Goal: Task Accomplishment & Management: Use online tool/utility

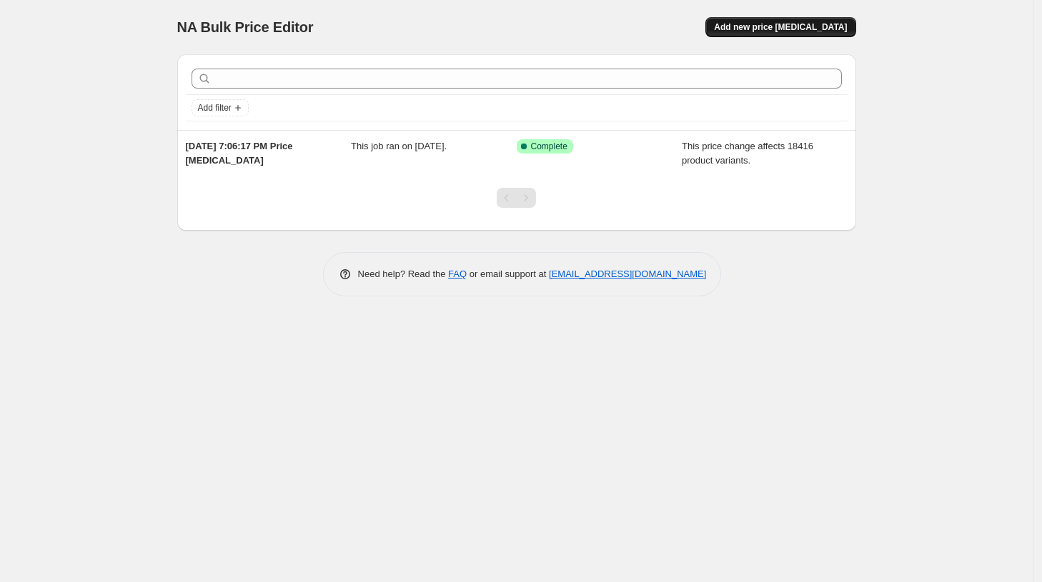
click at [772, 31] on span "Add new price [MEDICAL_DATA]" at bounding box center [780, 26] width 133 height 11
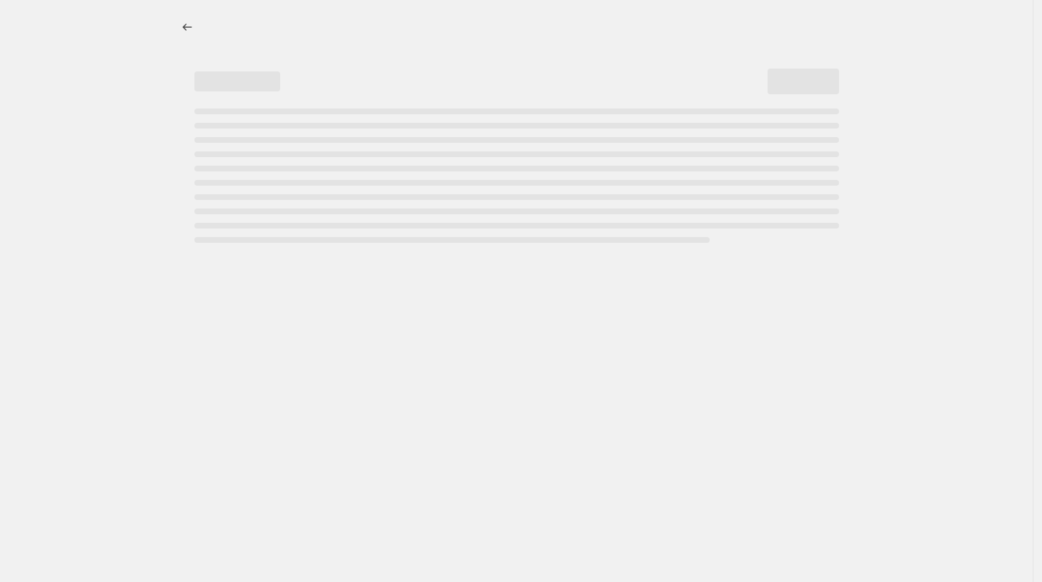
select select "percentage"
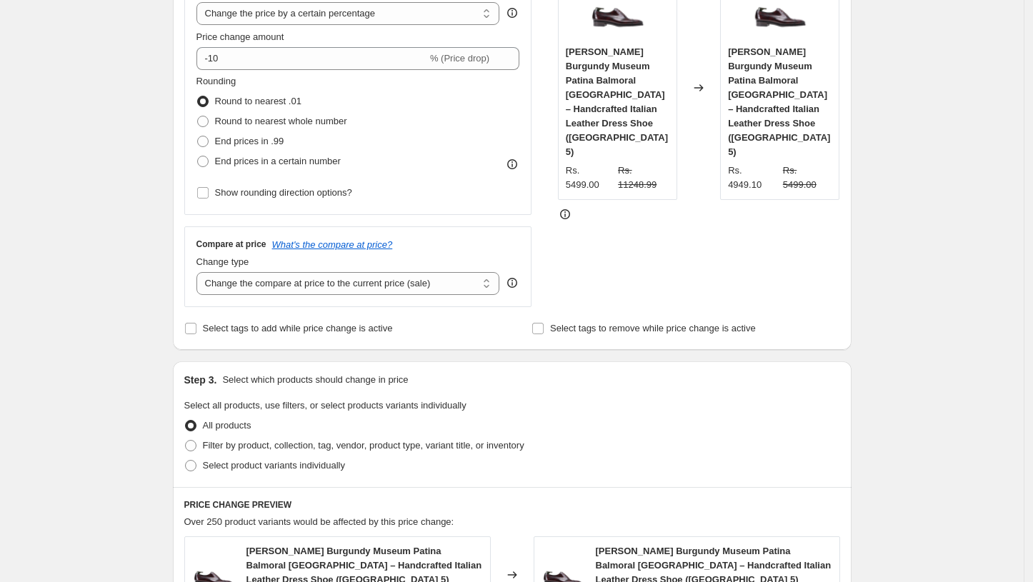
scroll to position [317, 0]
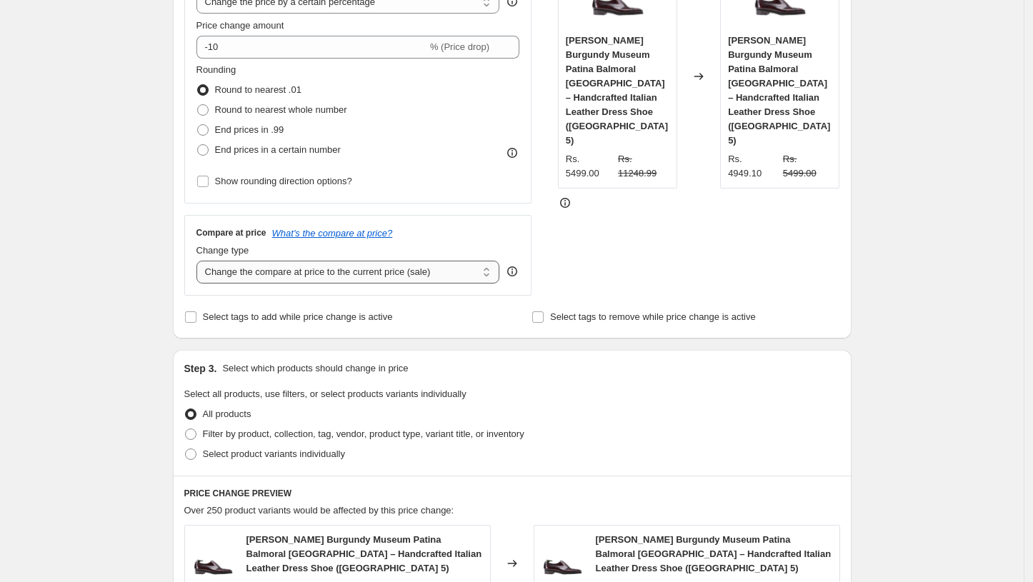
click at [475, 277] on select "Change the compare at price to the current price (sale) Change the compare at p…" at bounding box center [348, 272] width 304 height 23
click at [200, 261] on select "Change the compare at price to the current price (sale) Change the compare at p…" at bounding box center [348, 272] width 304 height 23
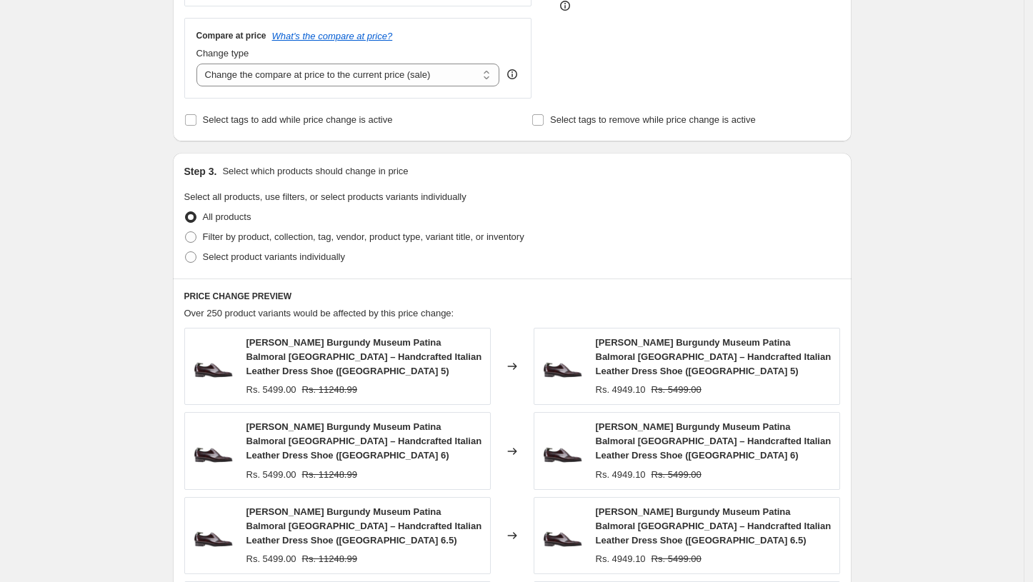
scroll to position [551, 0]
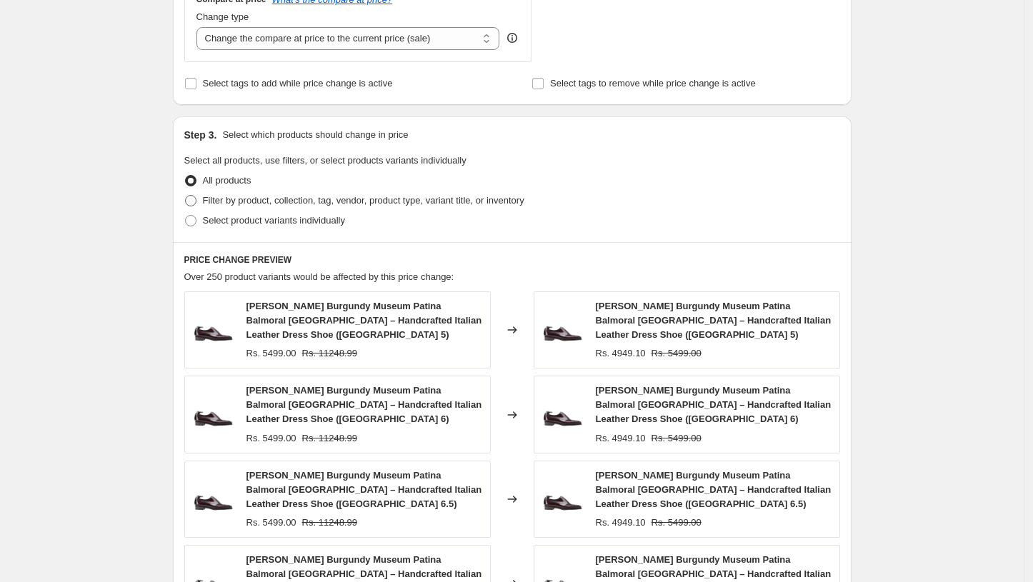
click at [286, 204] on span "Filter by product, collection, tag, vendor, product type, variant title, or inv…" at bounding box center [364, 200] width 322 height 11
click at [186, 196] on input "Filter by product, collection, tag, vendor, product type, variant title, or inv…" at bounding box center [185, 195] width 1 height 1
radio input "true"
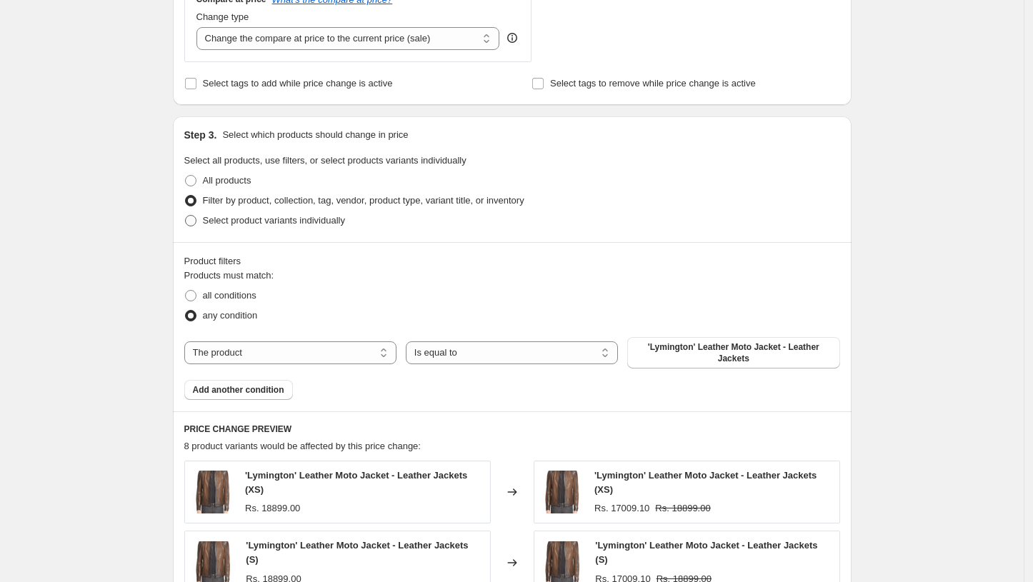
click at [286, 226] on span "Select product variants individually" at bounding box center [274, 220] width 142 height 11
click at [186, 216] on input "Select product variants individually" at bounding box center [185, 215] width 1 height 1
radio input "true"
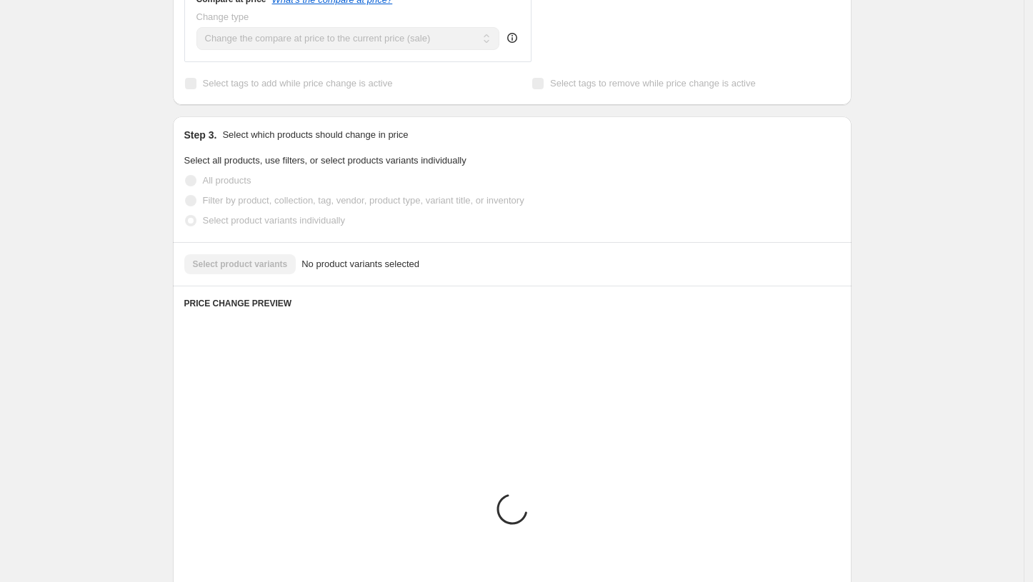
scroll to position [529, 0]
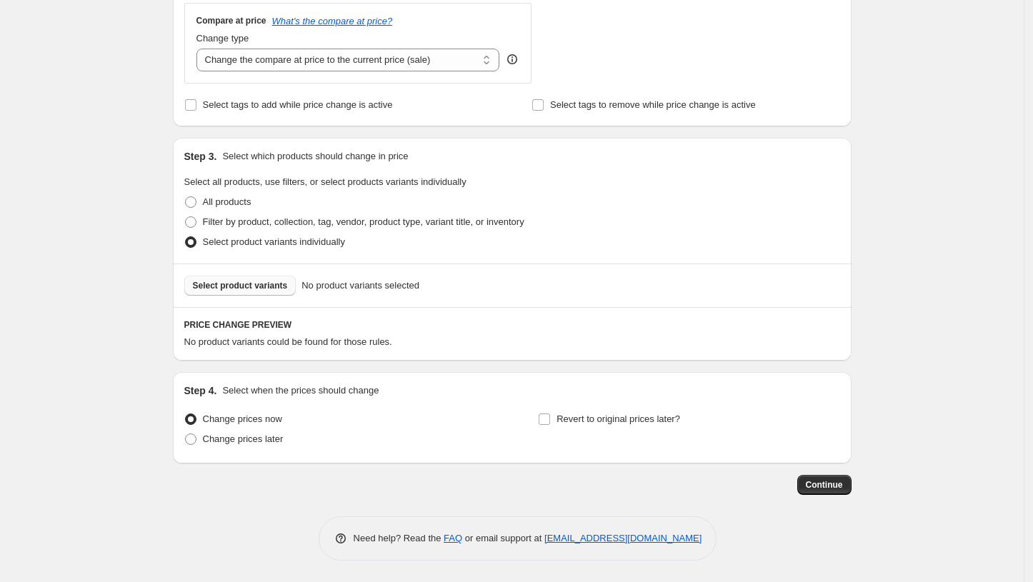
click at [269, 281] on span "Select product variants" at bounding box center [240, 285] width 95 height 11
click at [266, 289] on span "Select product variants" at bounding box center [240, 285] width 95 height 11
click at [254, 280] on button "Select product variants" at bounding box center [240, 286] width 112 height 20
click at [284, 221] on span "Filter by product, collection, tag, vendor, product type, variant title, or inv…" at bounding box center [364, 221] width 322 height 11
click at [186, 217] on input "Filter by product, collection, tag, vendor, product type, variant title, or inv…" at bounding box center [185, 216] width 1 height 1
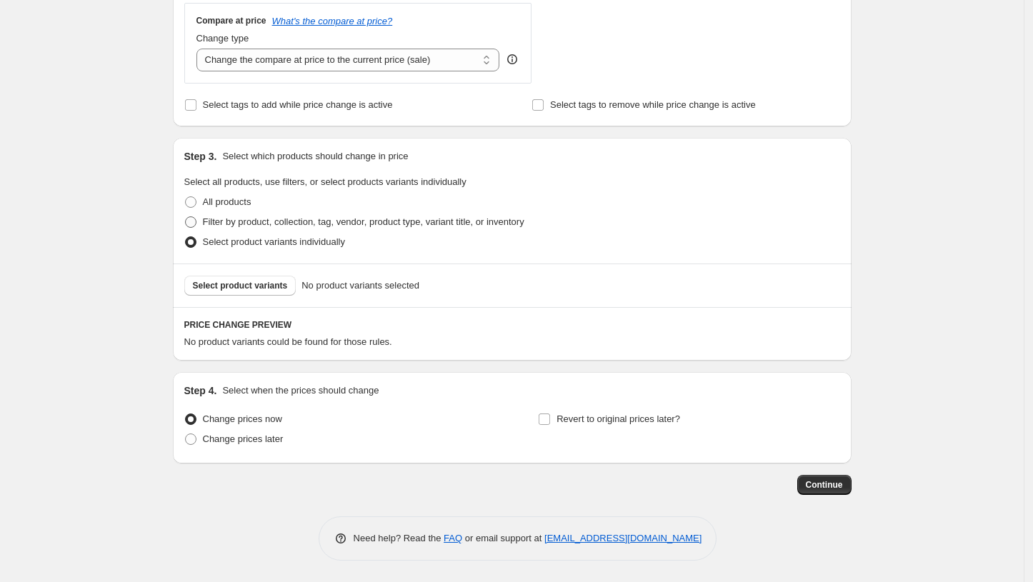
radio input "true"
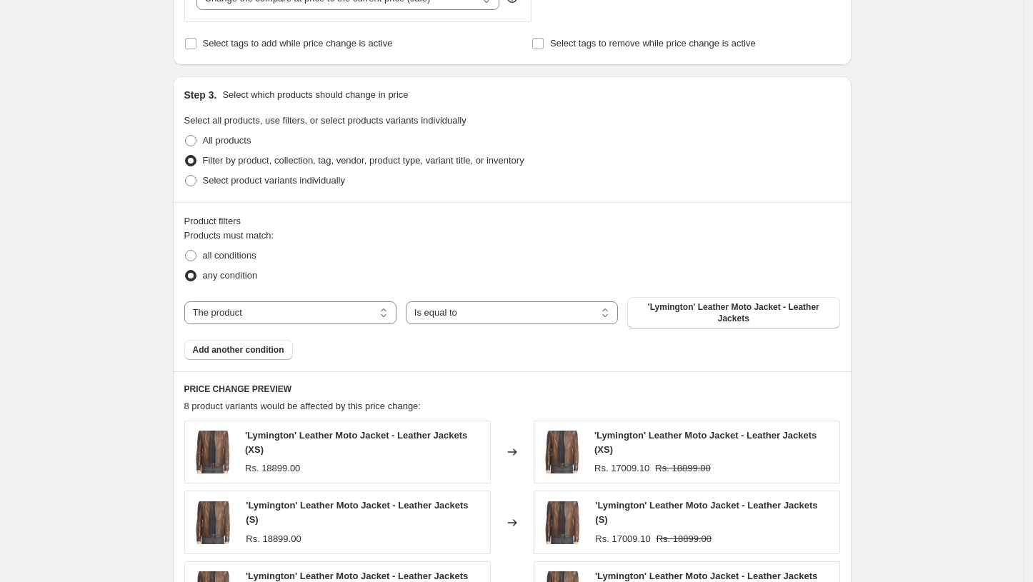
scroll to position [609, 0]
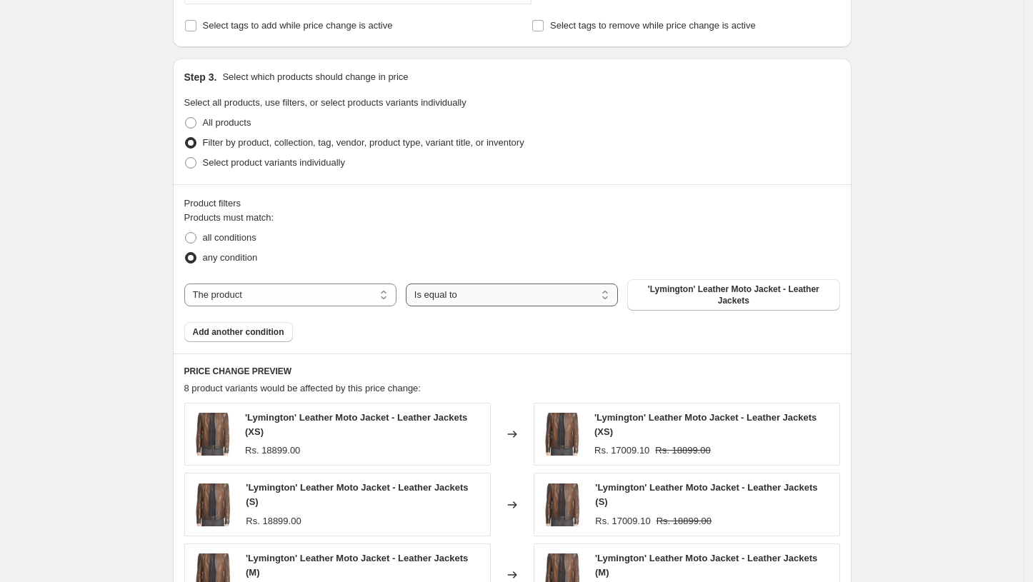
click at [602, 293] on select "Is equal to Is not equal to" at bounding box center [512, 295] width 212 height 23
click at [674, 286] on span "'Lymington' Leather Moto Jacket - Leather Jackets" at bounding box center [733, 295] width 195 height 23
click at [339, 292] on select "The product The product's collection The product's tag The product's vendor The…" at bounding box center [290, 295] width 212 height 23
select select "collection"
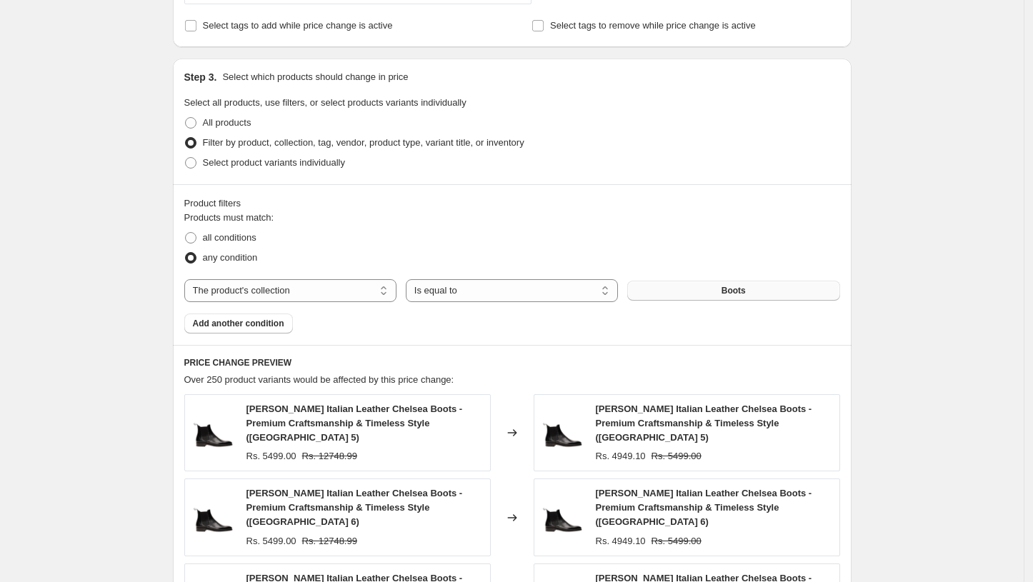
click at [759, 282] on button "Boots" at bounding box center [733, 291] width 212 height 20
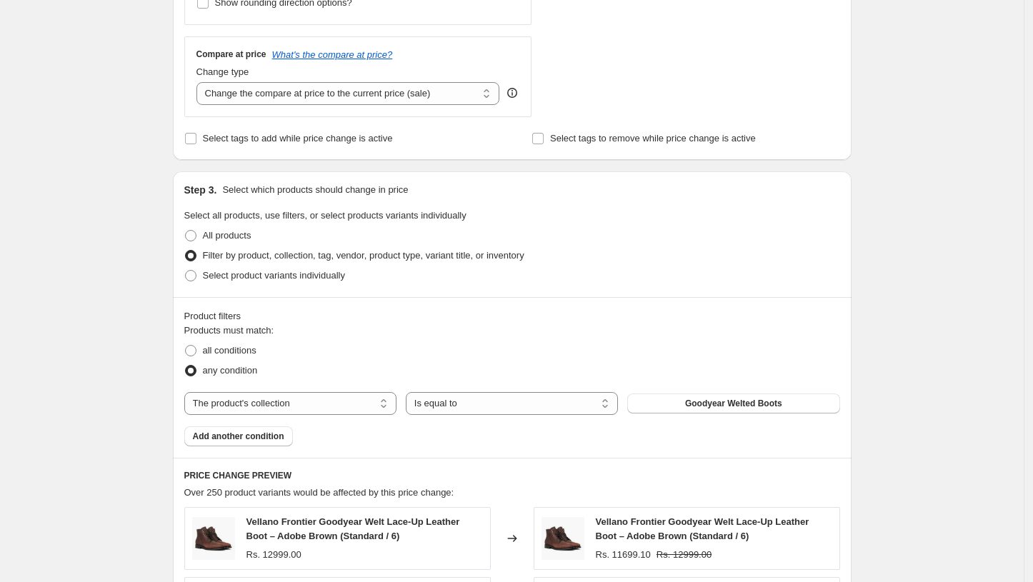
scroll to position [394, 0]
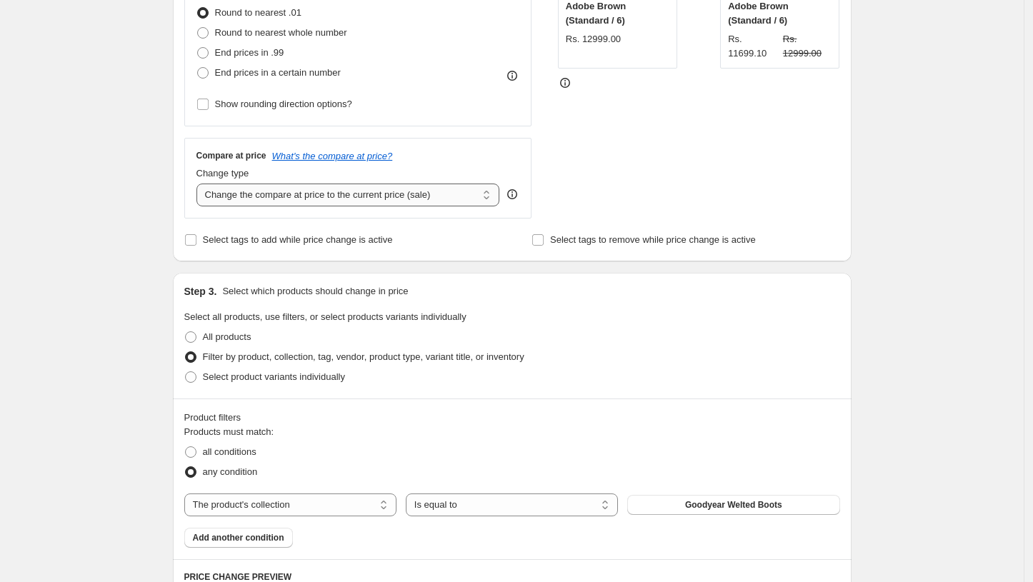
click at [432, 196] on select "Change the compare at price to the current price (sale) Change the compare at p…" at bounding box center [348, 195] width 304 height 23
click at [764, 139] on div "STOREFRONT EXAMPLE Vellano Frontier Goodyear Welt Lace-Up Leather Boot – Adobe …" at bounding box center [699, 44] width 282 height 350
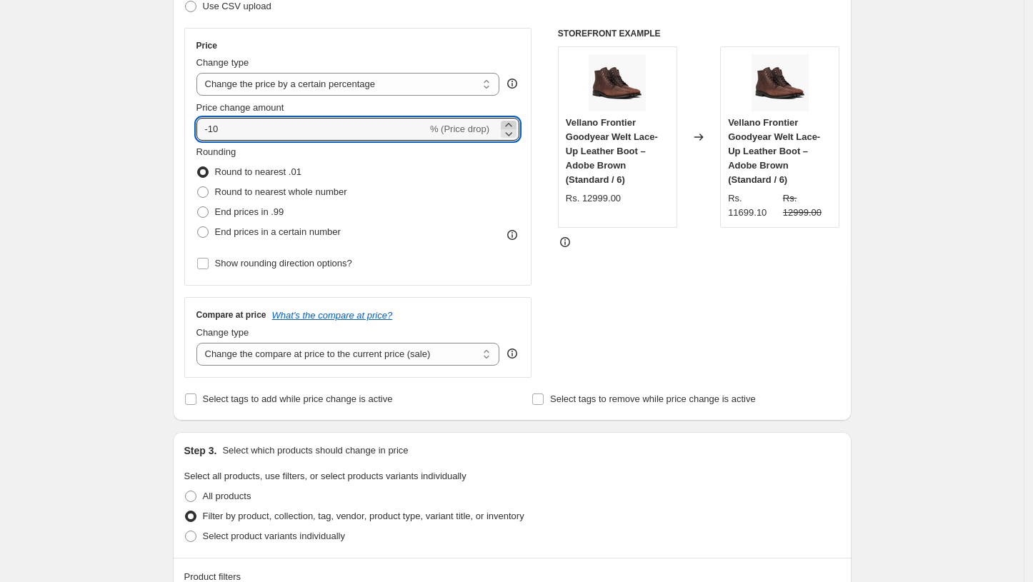
click at [508, 123] on icon at bounding box center [509, 125] width 14 height 14
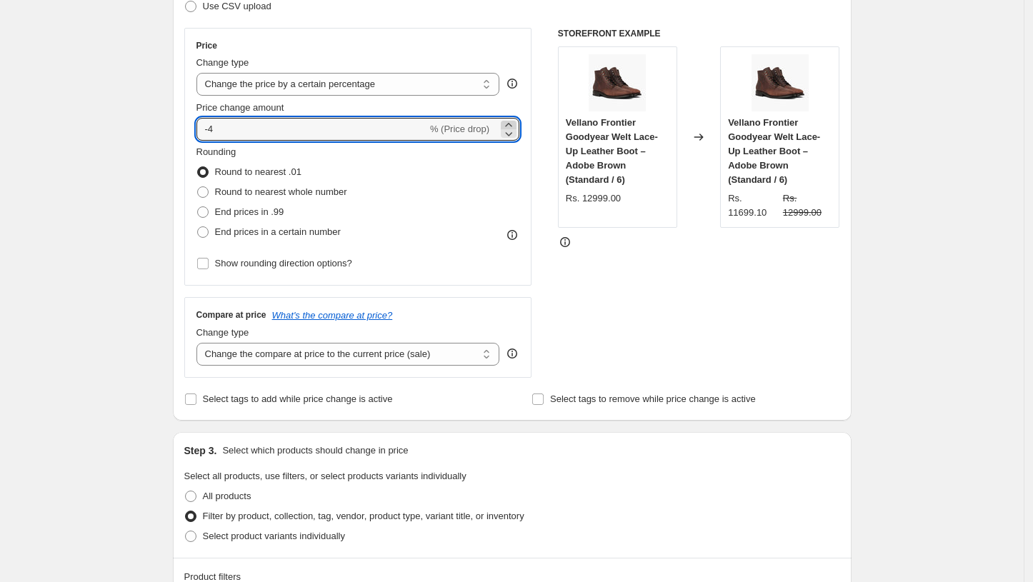
click at [508, 123] on icon at bounding box center [509, 125] width 14 height 14
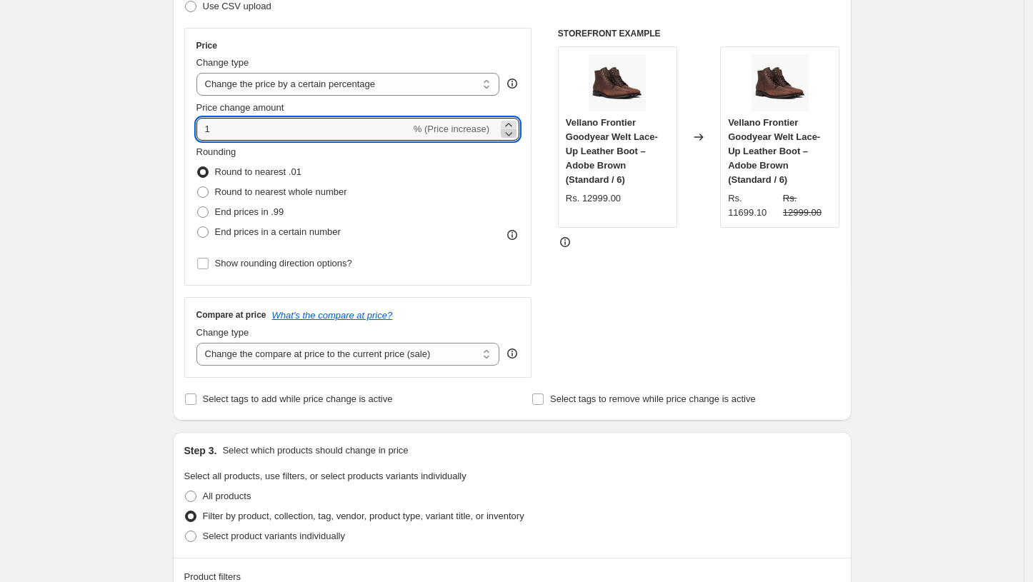
click at [512, 134] on icon at bounding box center [509, 134] width 7 height 4
type input "0"
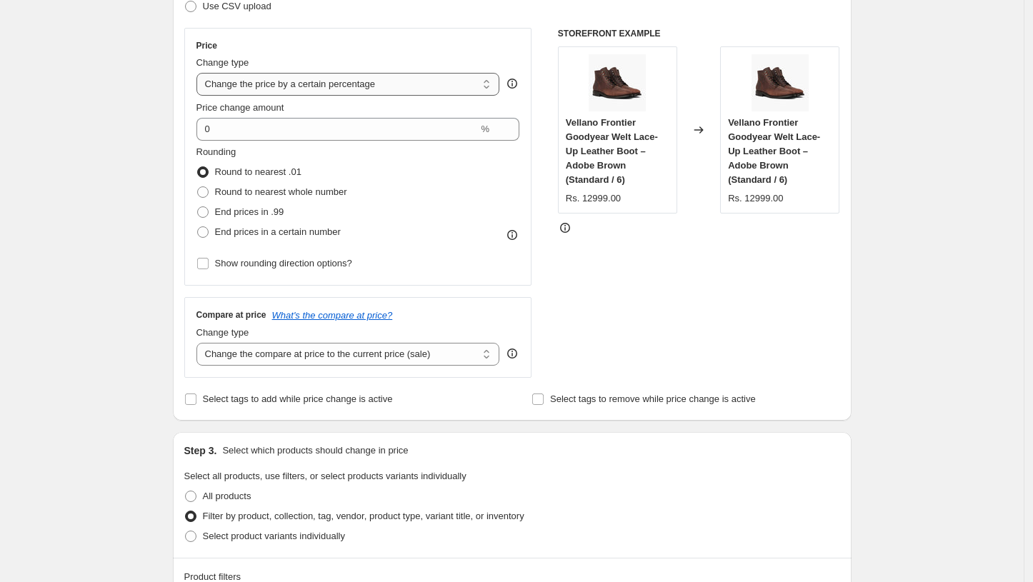
click at [445, 85] on select "Change the price to a certain amount Change the price by a certain amount Chang…" at bounding box center [348, 84] width 304 height 23
select select "pcap"
click at [200, 73] on select "Change the price to a certain amount Change the price by a certain amount Chang…" at bounding box center [348, 84] width 304 height 23
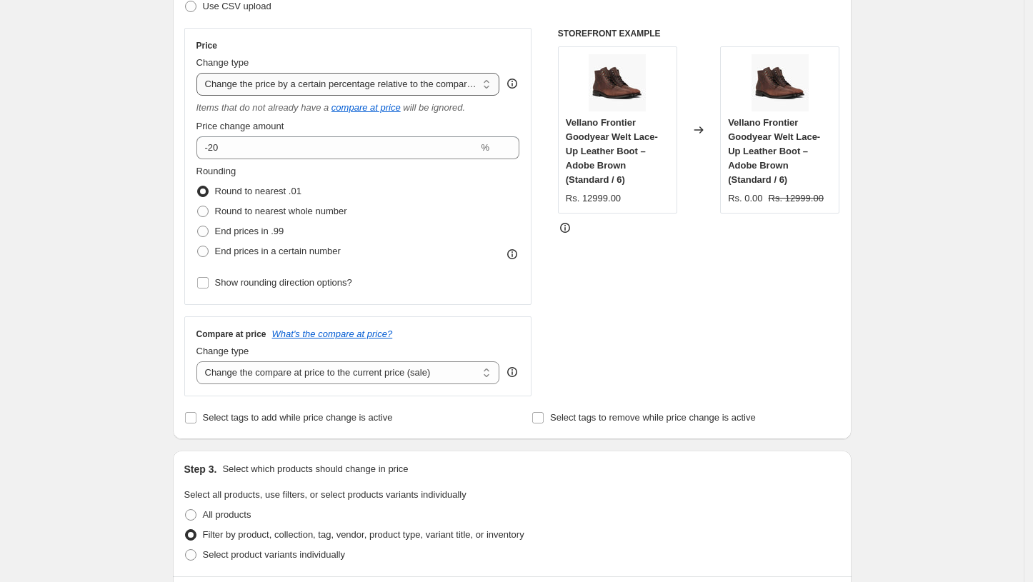
click at [466, 77] on select "Change the price to a certain amount Change the price by a certain amount Chang…" at bounding box center [348, 84] width 304 height 23
click at [200, 73] on select "Change the price to a certain amount Change the price by a certain amount Chang…" at bounding box center [348, 84] width 304 height 23
click at [400, 159] on div "Price Change type Change the price to a certain amount Change the price by a ce…" at bounding box center [358, 166] width 324 height 253
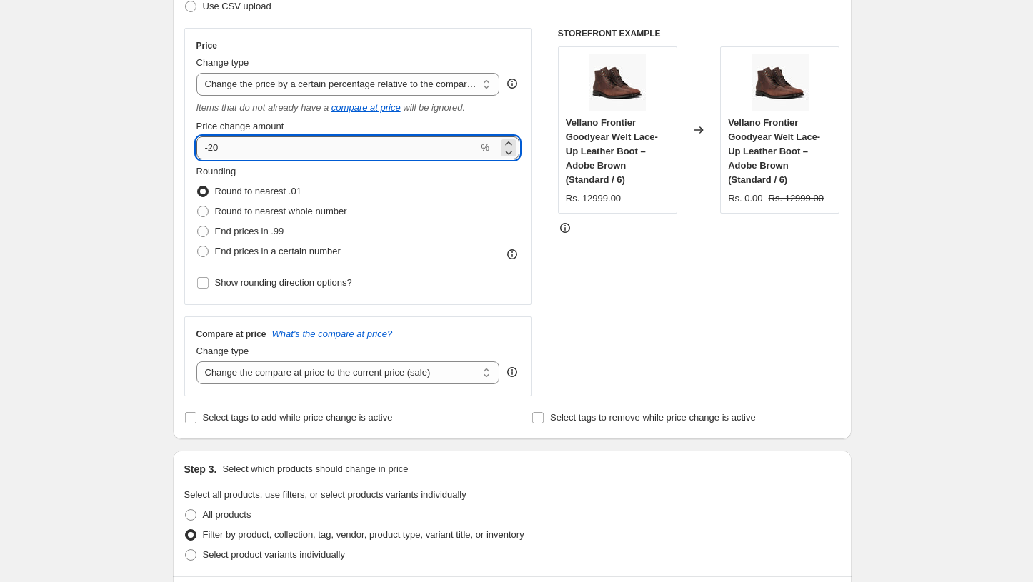
click at [376, 150] on input "-20" at bounding box center [337, 147] width 282 height 23
type input "-2"
type input "20"
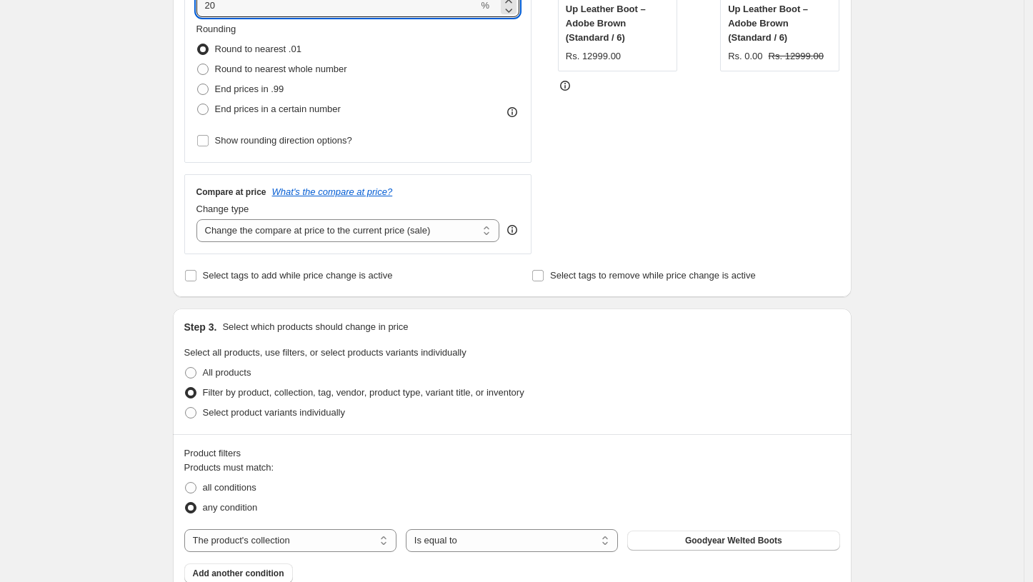
scroll to position [474, 0]
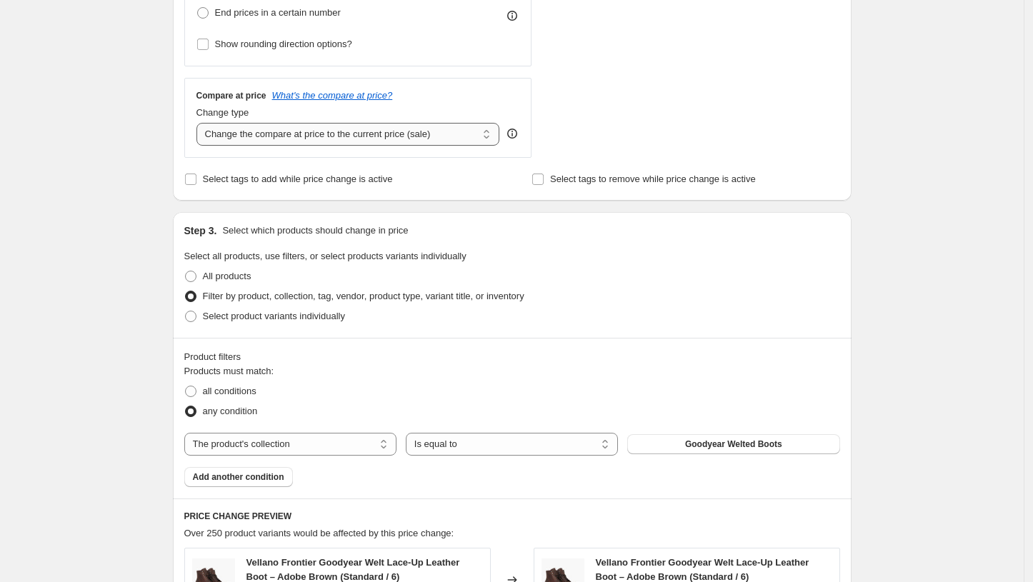
click at [382, 137] on select "Change the compare at price to the current price (sale) Change the compare at p…" at bounding box center [348, 134] width 304 height 23
select select "to"
click at [200, 124] on select "Change the compare at price to the current price (sale) Change the compare at p…" at bounding box center [348, 134] width 304 height 23
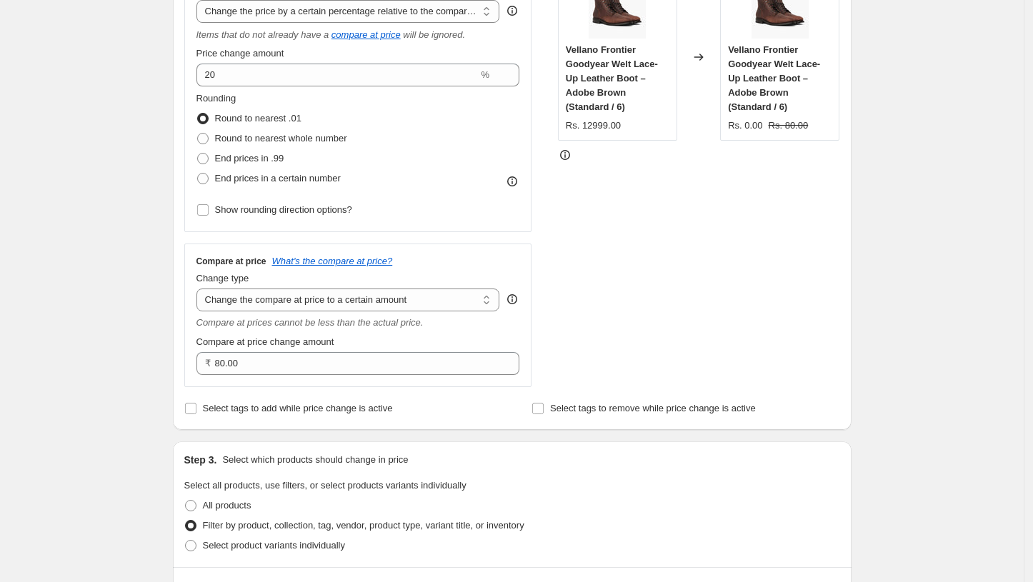
scroll to position [235, 0]
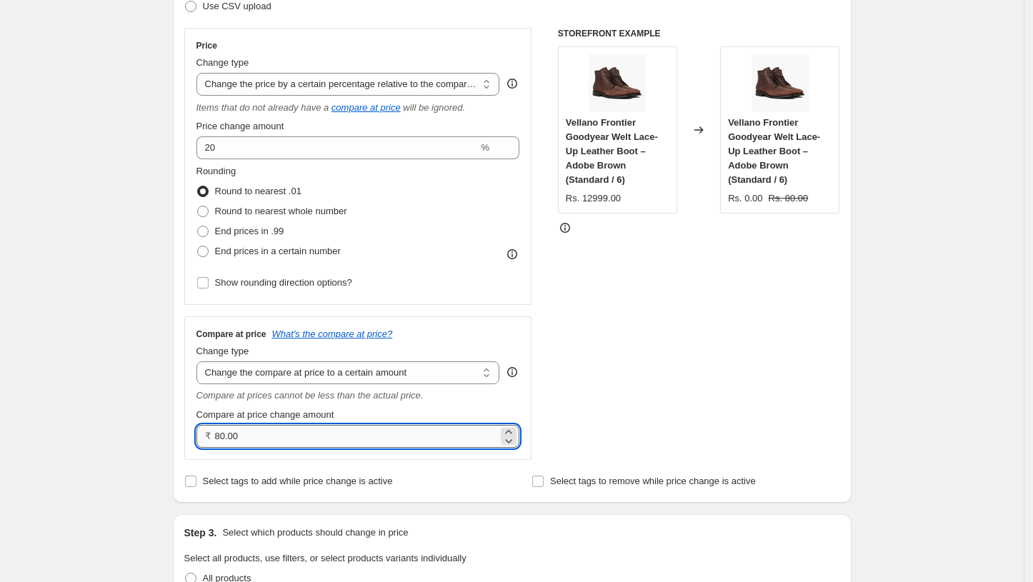
click at [302, 428] on input "80.00" at bounding box center [357, 436] width 284 height 23
type input "8"
click at [427, 442] on input "0.00" at bounding box center [357, 436] width 284 height 23
type input "0"
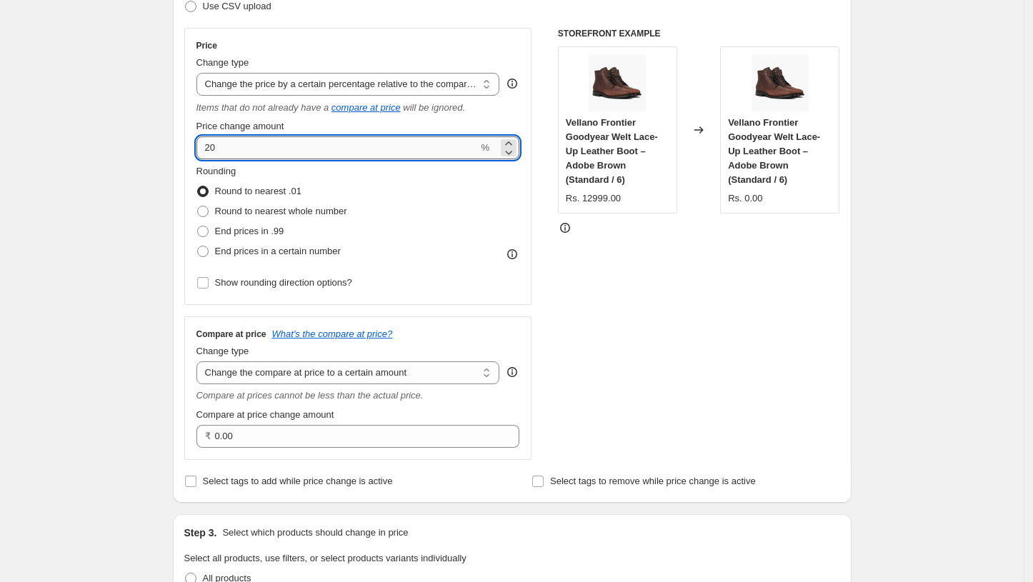
click at [297, 146] on input "20" at bounding box center [337, 147] width 282 height 23
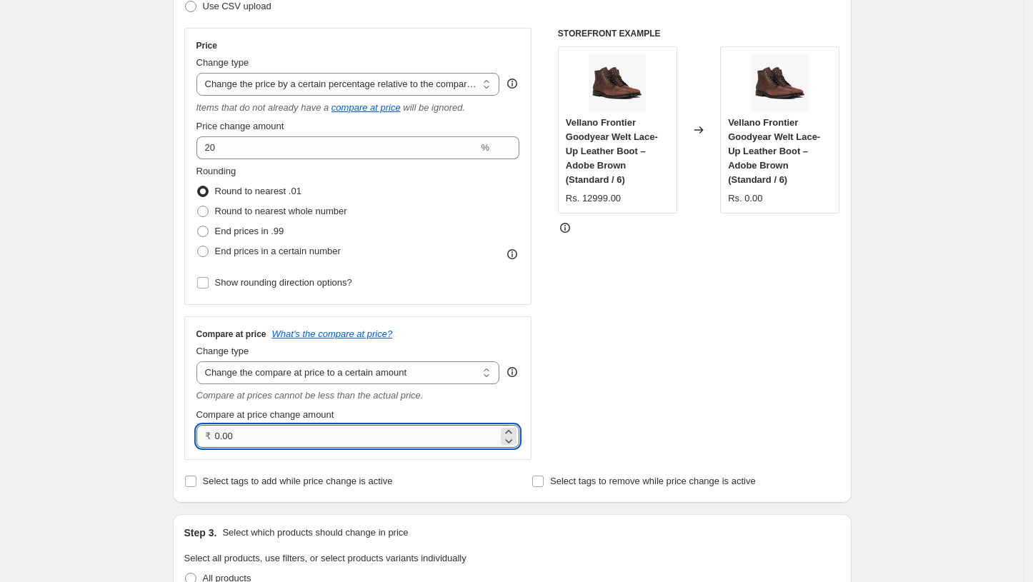
click at [288, 429] on input "0.00" at bounding box center [357, 436] width 284 height 23
paste input "194985"
paste input "19498."
type input "19498.50"
click at [589, 323] on div "STOREFRONT EXAMPLE Vellano Frontier Goodyear Welt Lace-Up Leather Boot – Adobe …" at bounding box center [699, 244] width 282 height 432
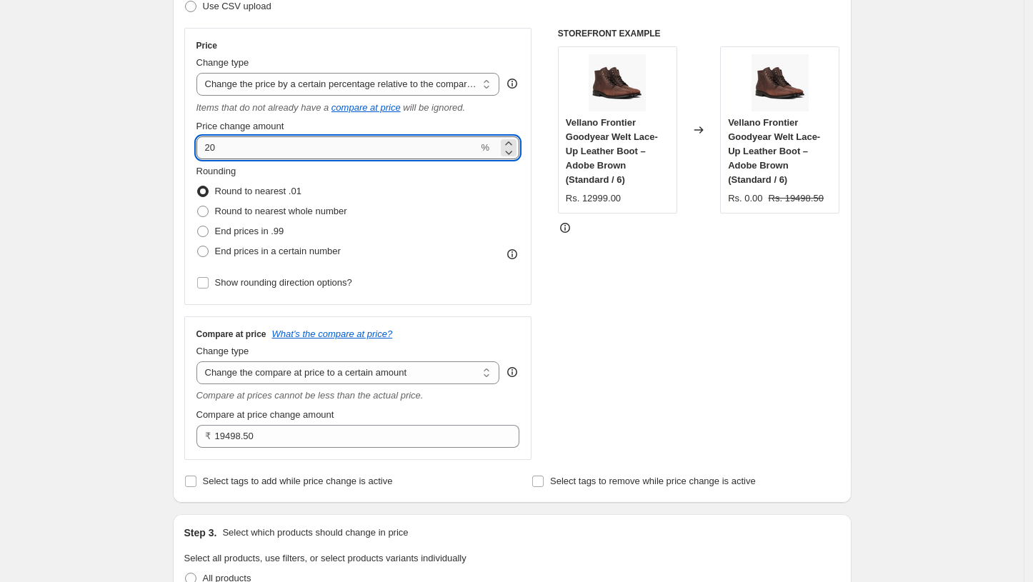
click at [337, 158] on input "20" at bounding box center [337, 147] width 282 height 23
type input "2"
type input "0"
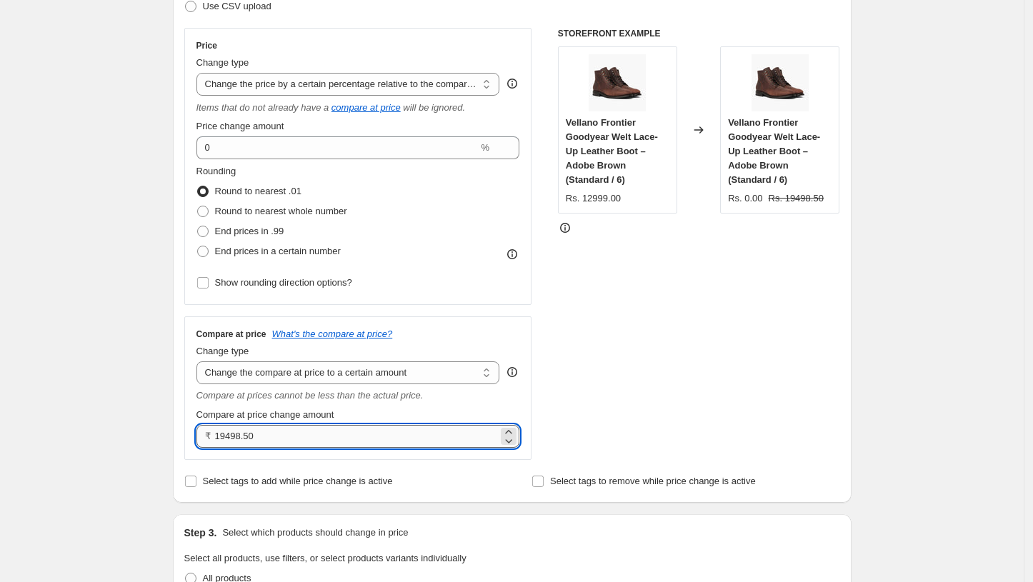
click at [286, 439] on input "19498.50" at bounding box center [357, 436] width 284 height 23
paste input "25998"
type input "25998.00"
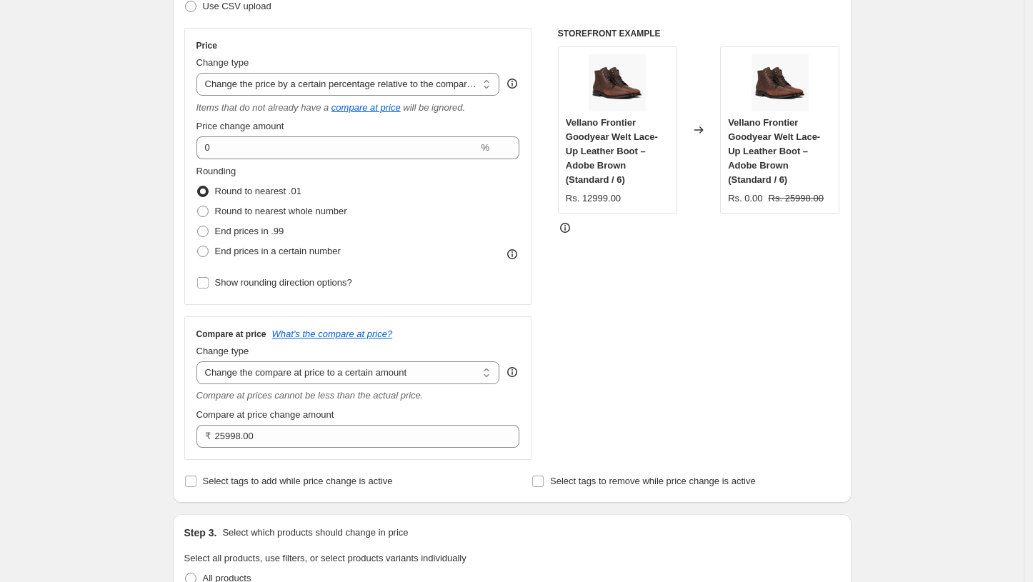
click at [602, 310] on div "STOREFRONT EXAMPLE Vellano Frontier Goodyear Welt Lace-Up Leather Boot – Adobe …" at bounding box center [699, 244] width 282 height 432
click at [394, 369] on select "Change the compare at price to the current price (sale) Change the compare at p…" at bounding box center [348, 373] width 304 height 23
select select "ep"
click at [200, 362] on select "Change the compare at price to the current price (sale) Change the compare at p…" at bounding box center [348, 373] width 304 height 23
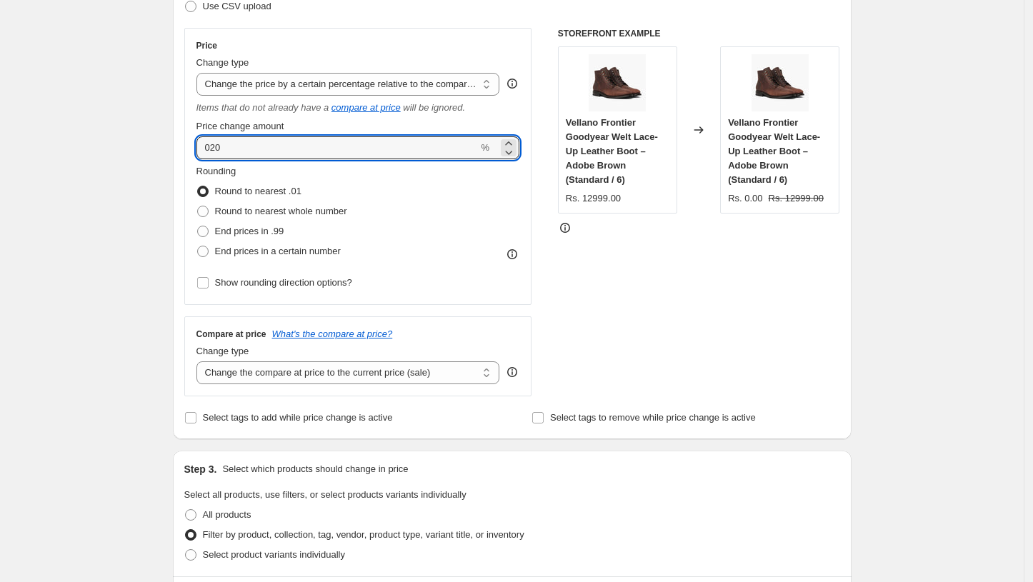
type input "020"
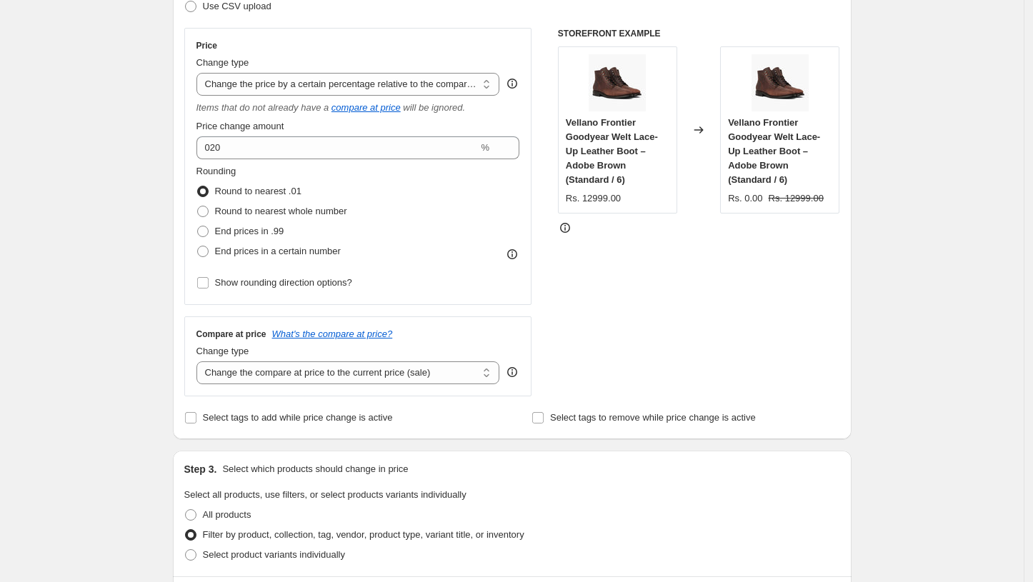
click at [389, 385] on div "Compare at price What's the compare at price? Change type Change the compare at…" at bounding box center [358, 357] width 348 height 80
click at [375, 372] on select "Change the compare at price to the current price (sale) Change the compare at p…" at bounding box center [348, 373] width 304 height 23
select select "by"
click at [200, 362] on select "Change the compare at price to the current price (sale) Change the compare at p…" at bounding box center [348, 373] width 304 height 23
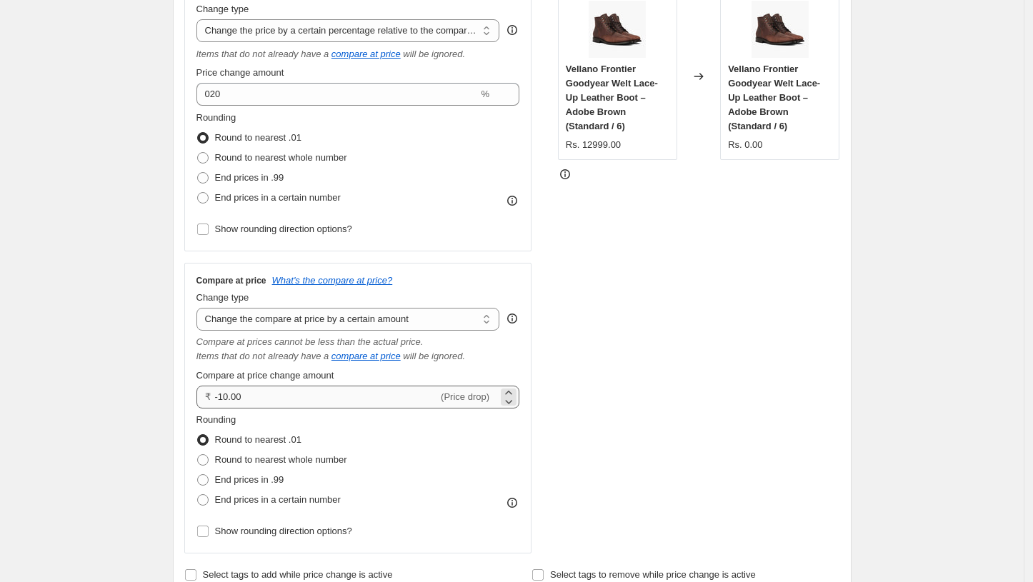
scroll to position [314, 0]
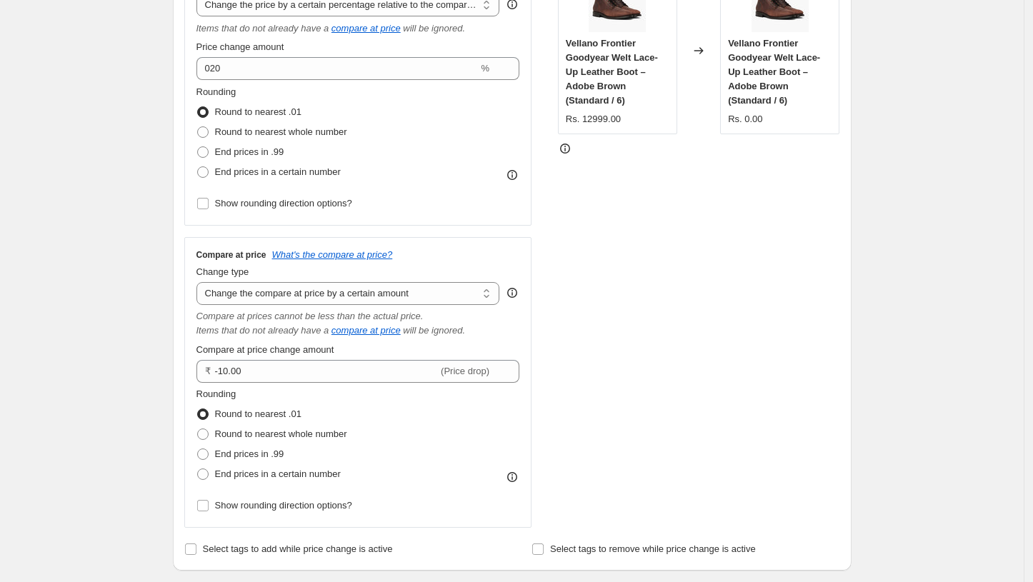
click at [302, 397] on fieldset "Rounding Round to nearest .01 Round to nearest whole number End prices in .99 E…" at bounding box center [271, 435] width 151 height 97
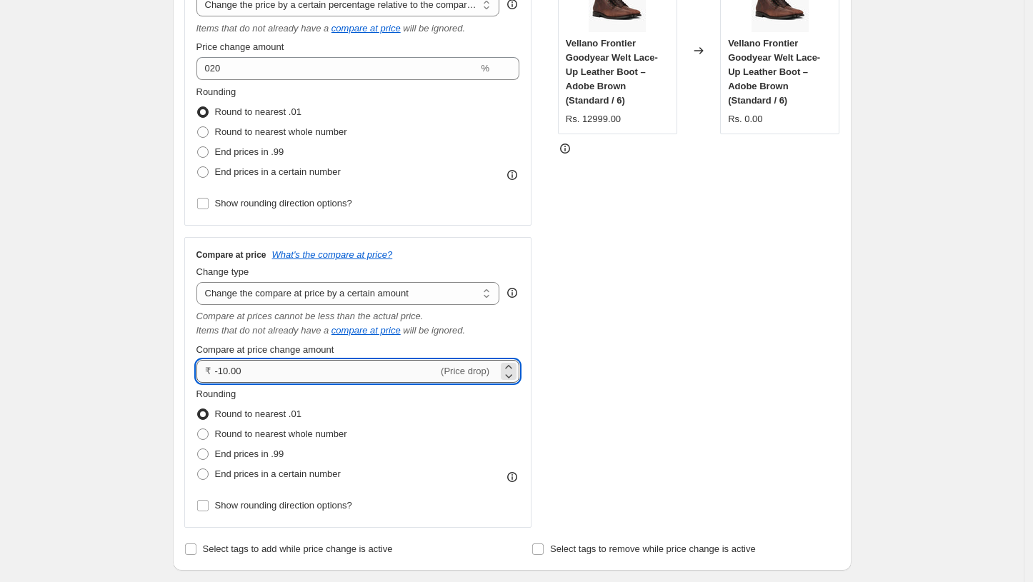
click at [302, 369] on input "-10.00" at bounding box center [327, 371] width 224 height 23
type input "-1"
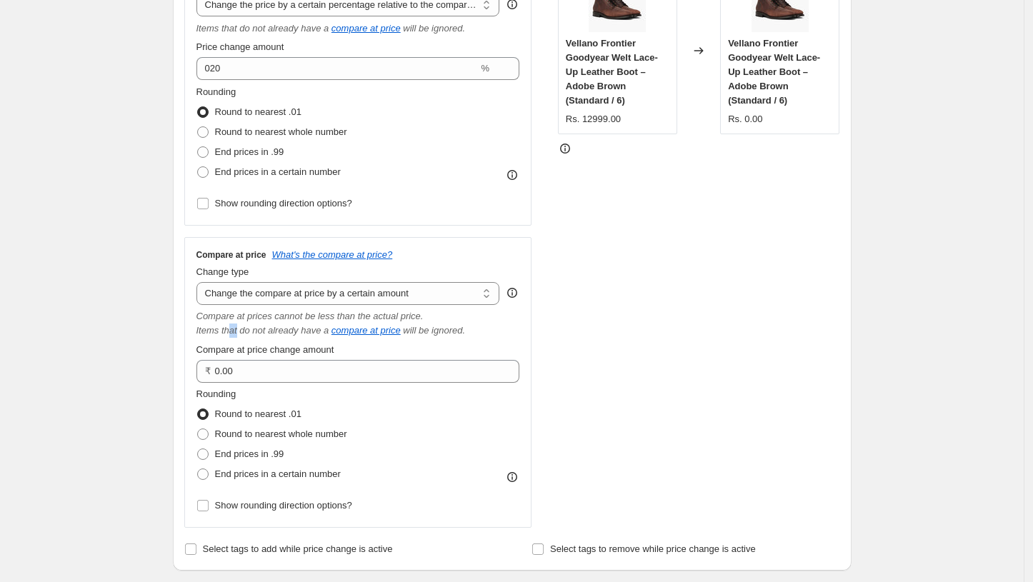
click at [239, 329] on icon "Items that do not already have a" at bounding box center [262, 330] width 133 height 11
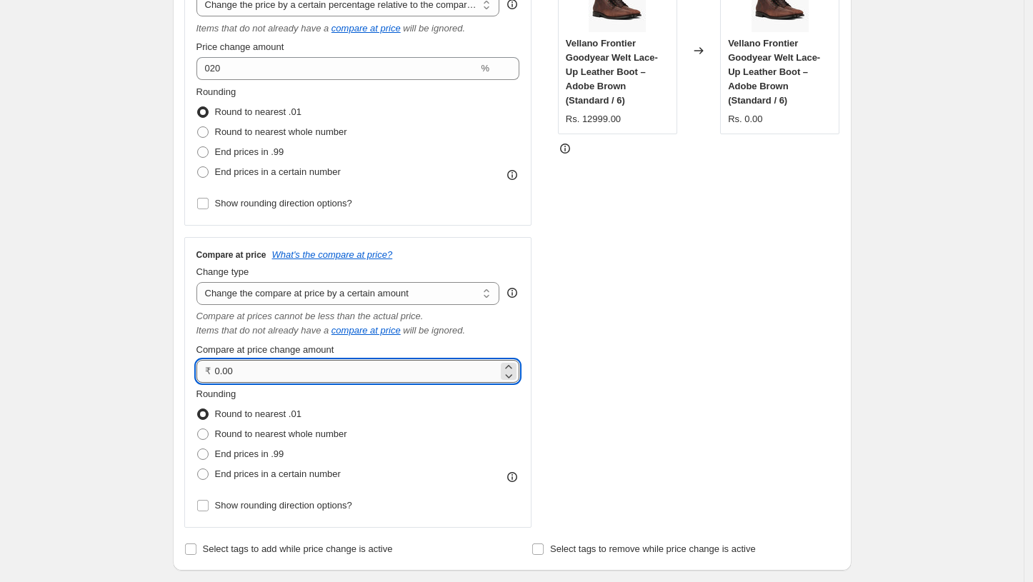
click at [276, 364] on input "0.00" at bounding box center [357, 371] width 284 height 23
type input "0"
type input "25998.00"
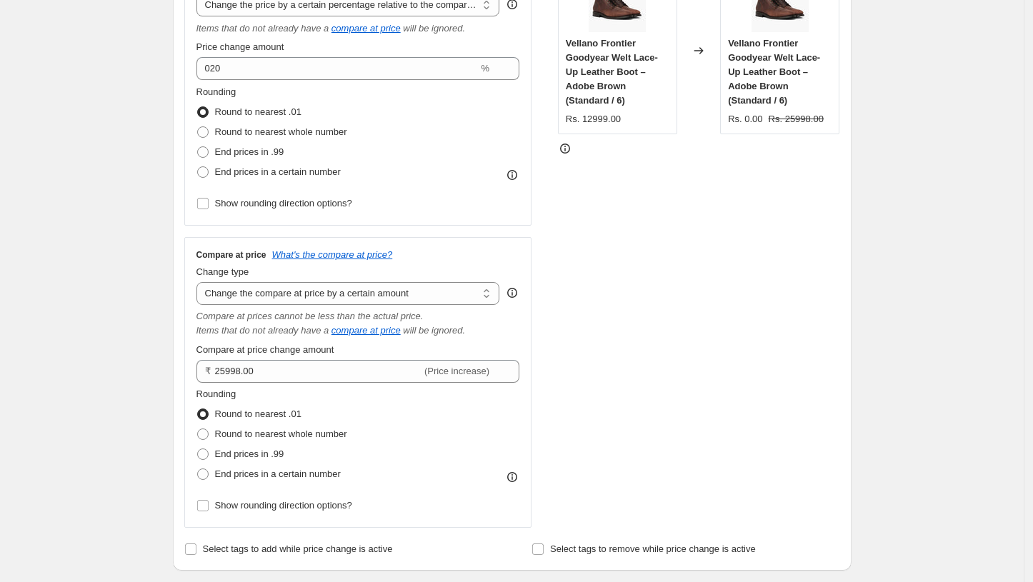
click at [760, 276] on div "STOREFRONT EXAMPLE Vellano Frontier Goodyear Welt Lace-Up Leather Boot – Adobe …" at bounding box center [699, 238] width 282 height 579
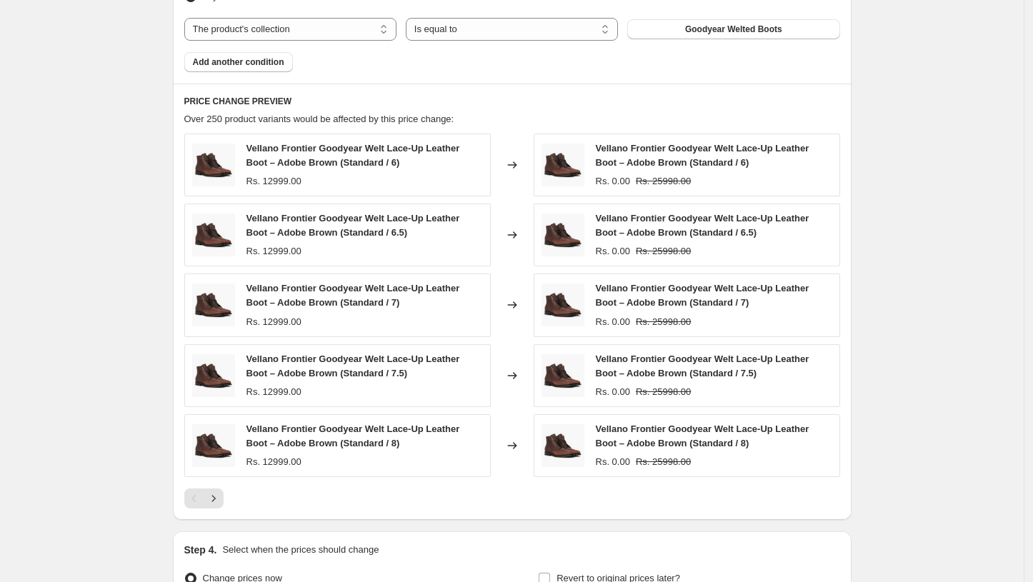
scroll to position [1258, 0]
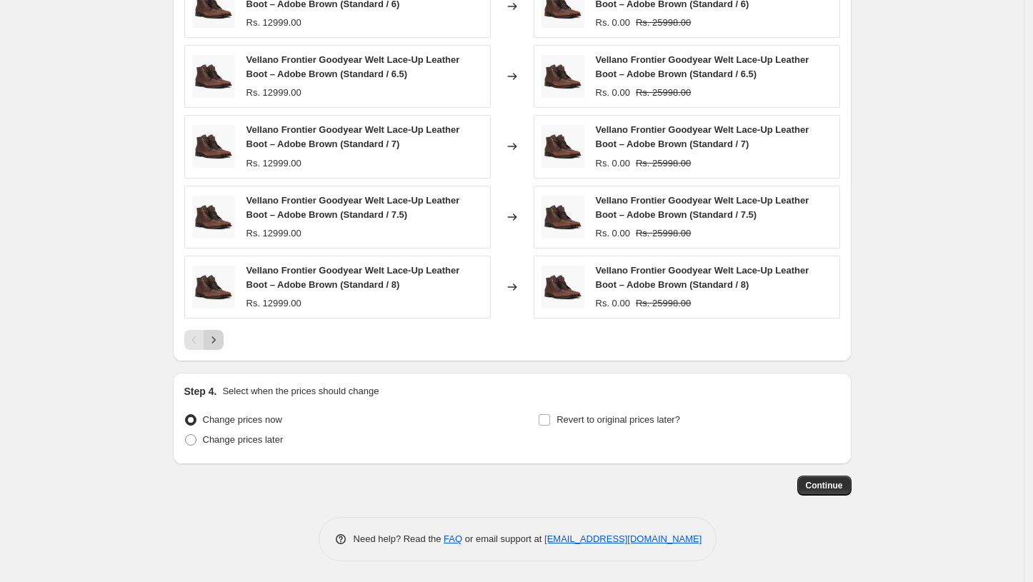
click at [215, 341] on icon "Next" at bounding box center [213, 340] width 4 height 6
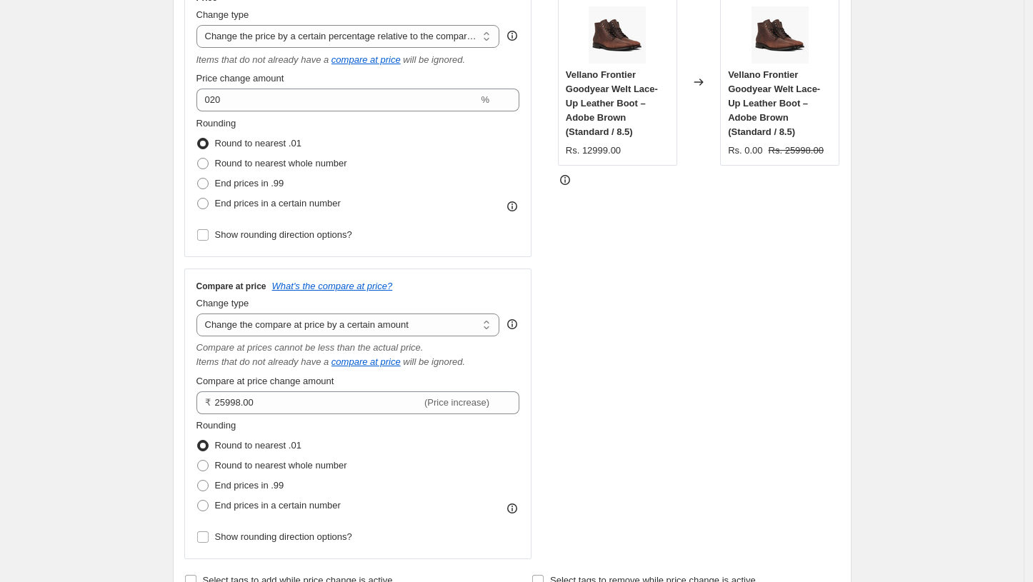
scroll to position [226, 0]
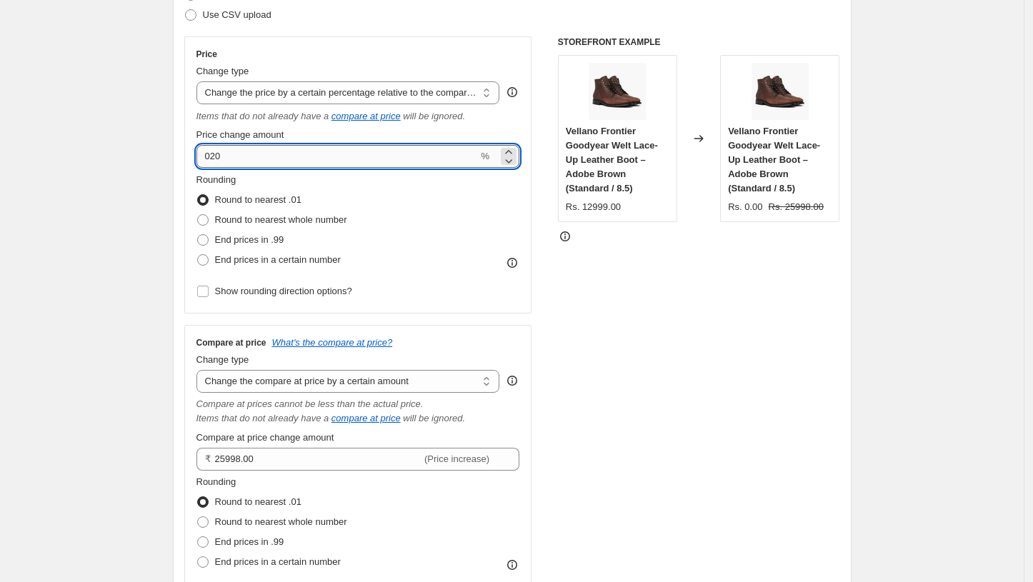
click at [269, 161] on input "020" at bounding box center [337, 156] width 282 height 23
type input "0"
click at [726, 279] on div "STOREFRONT EXAMPLE Vellano Frontier Goodyear Welt Lace-Up Leather Boot – Adobe …" at bounding box center [699, 325] width 282 height 579
click at [256, 151] on input "12999" at bounding box center [337, 156] width 282 height 23
drag, startPoint x: 256, startPoint y: 151, endPoint x: 134, endPoint y: 160, distance: 121.8
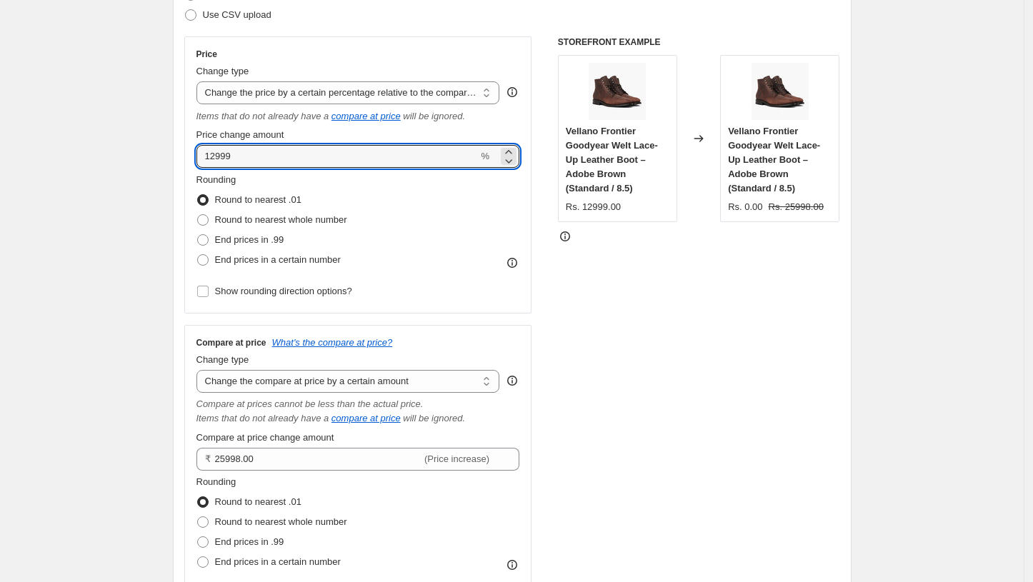
type input "50"
click at [690, 317] on div "STOREFRONT EXAMPLE Vellano Frontier Goodyear Welt Lace-Up Leather Boot – Adobe …" at bounding box center [699, 325] width 282 height 579
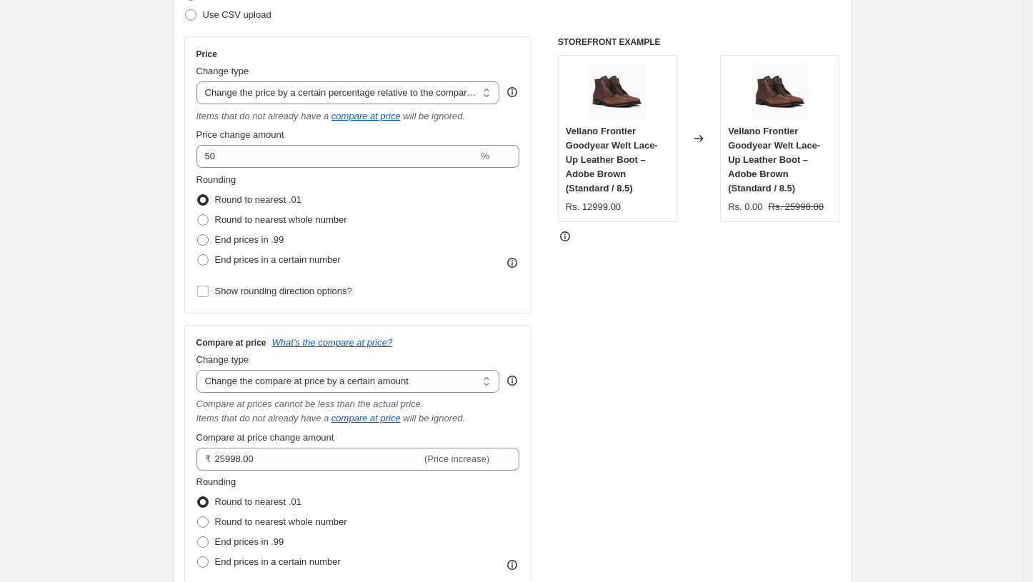
click at [567, 229] on icon at bounding box center [565, 236] width 14 height 14
click at [756, 266] on div "STOREFRONT EXAMPLE Vellano Frontier Goodyear Welt Lace-Up Leather Boot – Adobe …" at bounding box center [699, 325] width 282 height 579
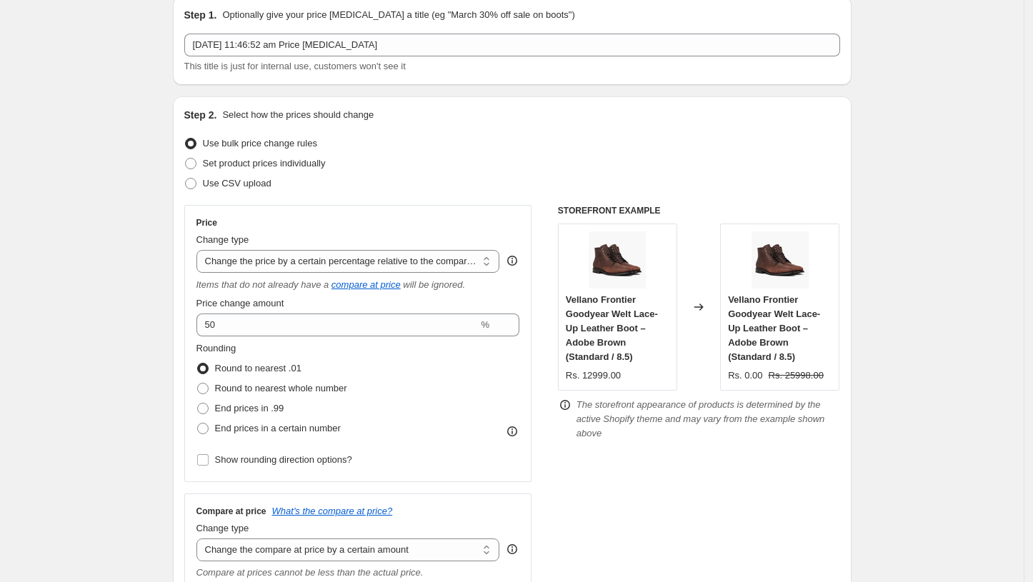
scroll to position [0, 0]
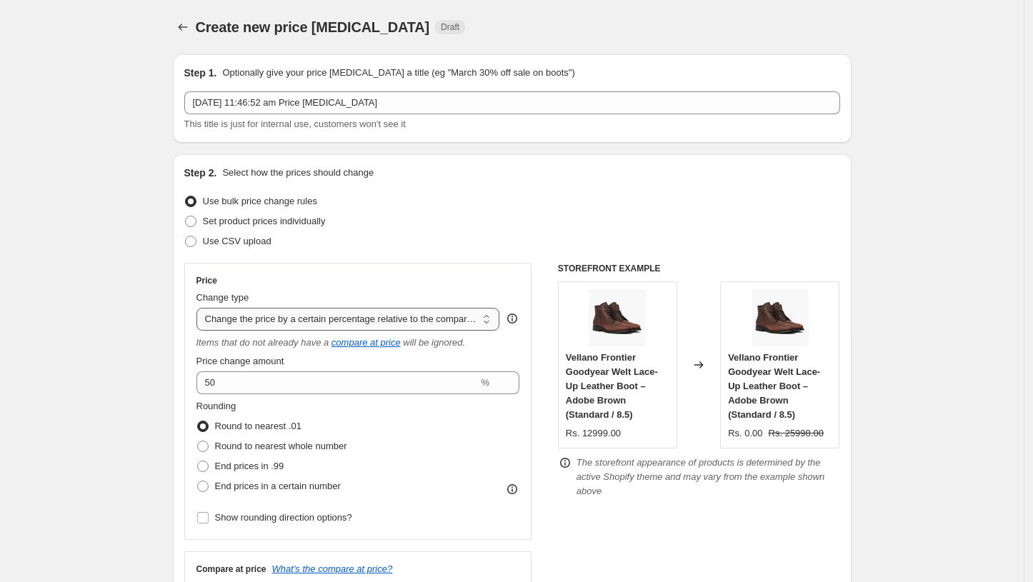
click at [357, 322] on select "Change the price to a certain amount Change the price by a certain amount Chang…" at bounding box center [348, 319] width 304 height 23
select select "to"
click at [200, 308] on select "Change the price to a certain amount Change the price by a certain amount Chang…" at bounding box center [348, 319] width 304 height 23
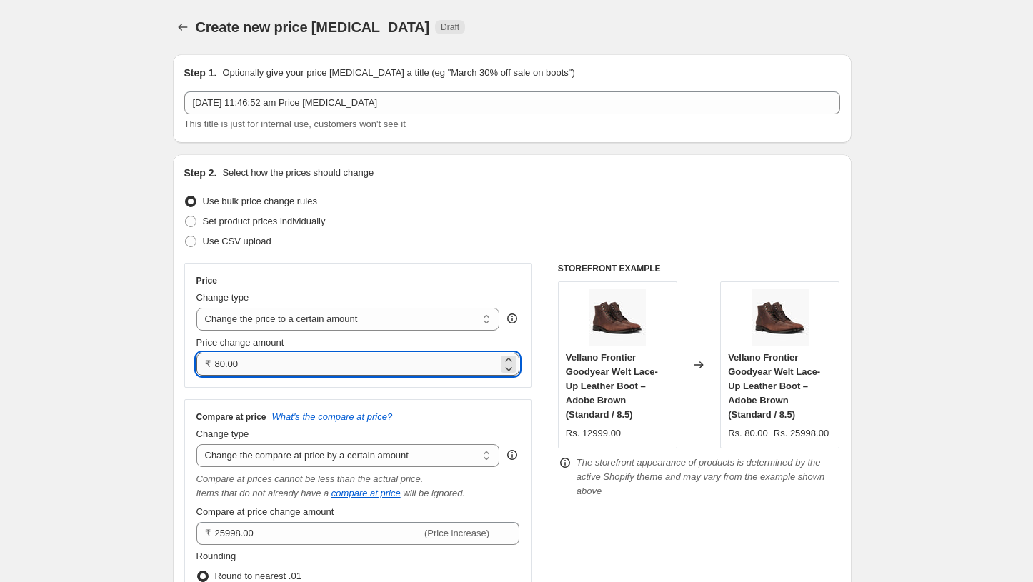
click at [280, 368] on input "80.00" at bounding box center [357, 364] width 284 height 23
type input "8"
type input "0"
type input "12999.00"
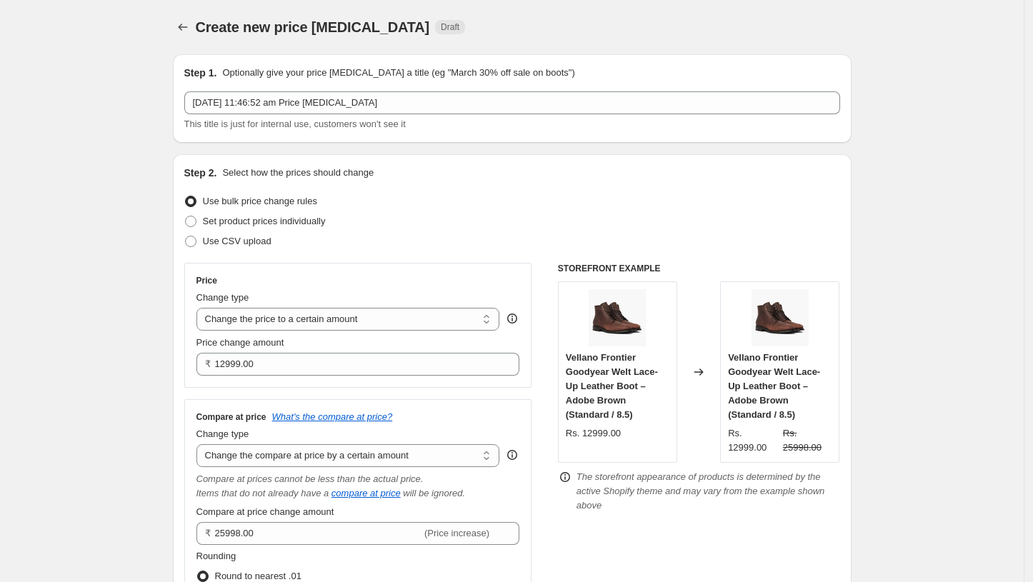
click at [743, 515] on div "STOREFRONT EXAMPLE Vellano Frontier Goodyear Welt Lace-Up Leather Boot – Adobe …" at bounding box center [699, 476] width 282 height 427
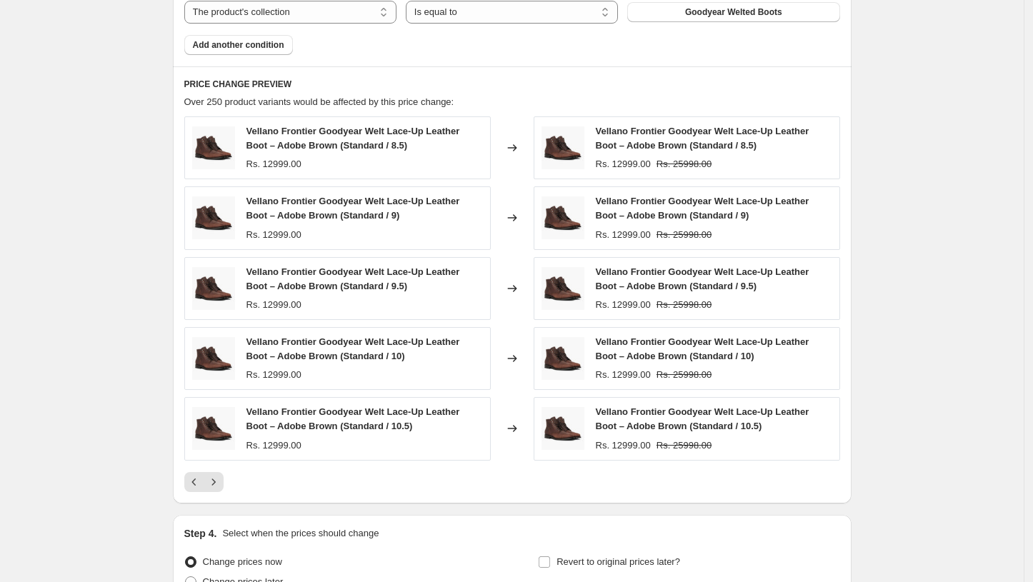
scroll to position [1107, 0]
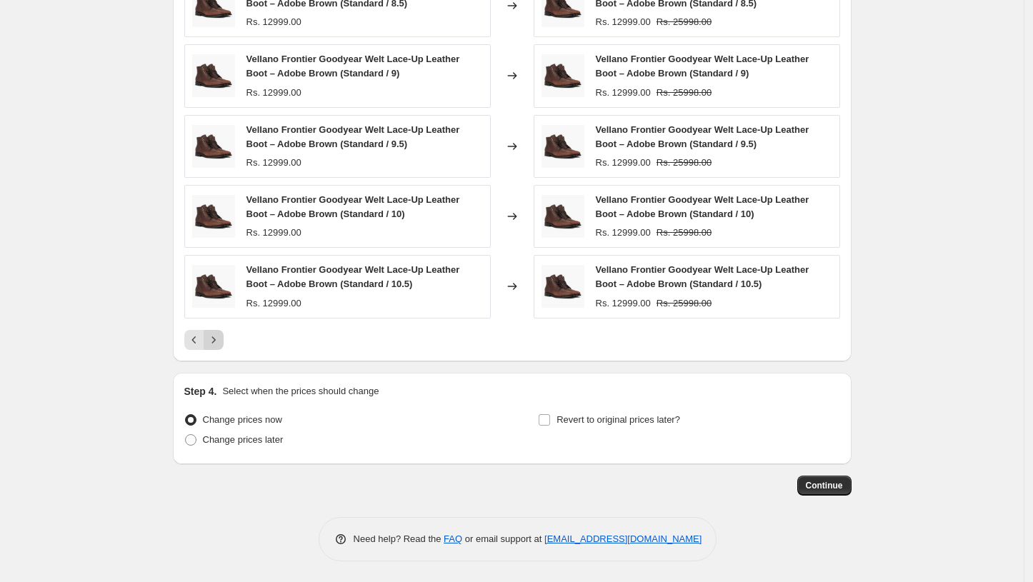
click at [209, 340] on button "Next" at bounding box center [214, 340] width 20 height 20
click at [211, 346] on icon "Next" at bounding box center [213, 340] width 14 height 14
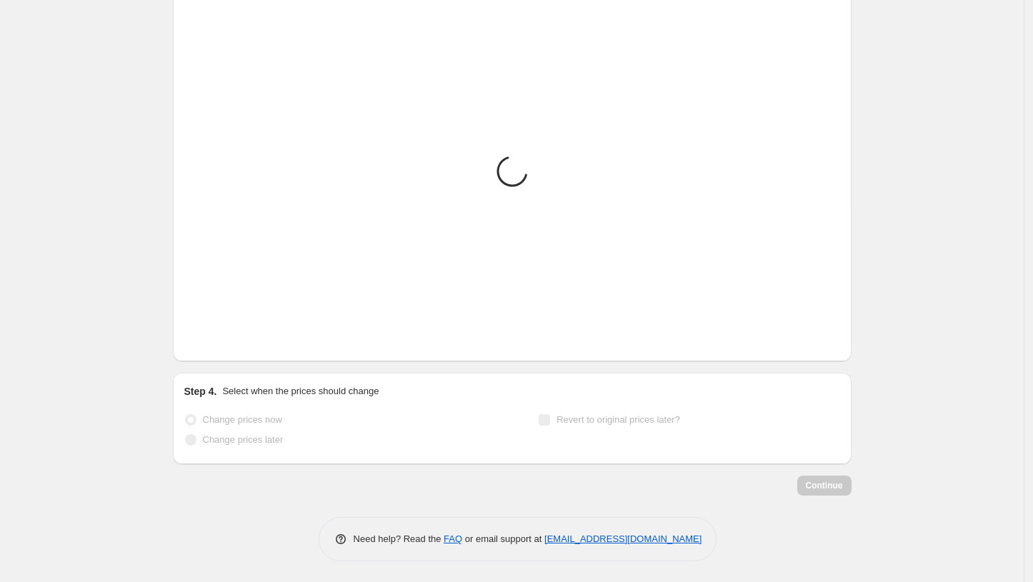
click at [211, 346] on icon "Next" at bounding box center [213, 340] width 14 height 14
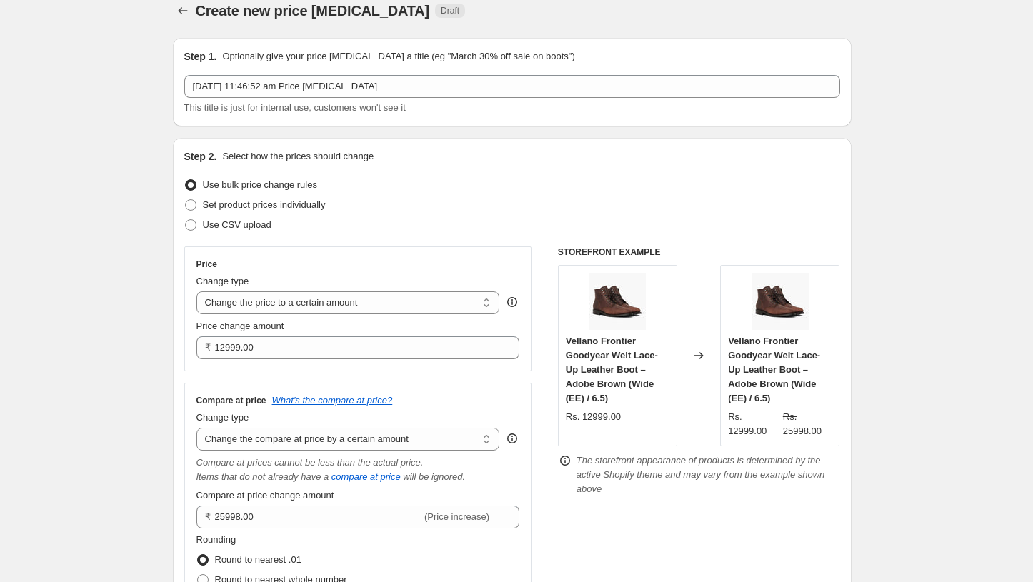
scroll to position [0, 0]
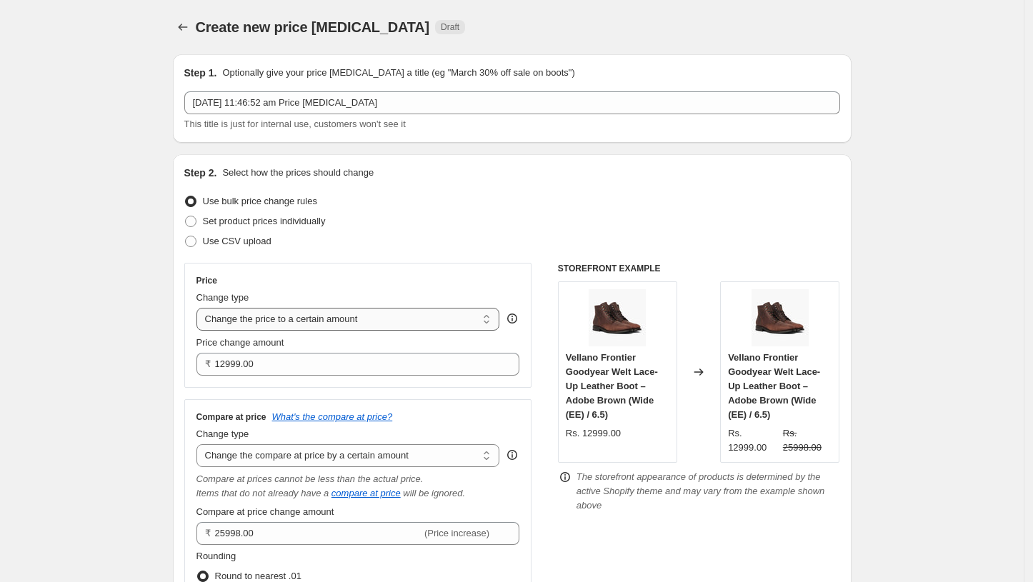
click at [373, 316] on select "Change the price to a certain amount Change the price by a certain amount Chang…" at bounding box center [348, 319] width 304 height 23
select select "pcap"
click at [200, 308] on select "Change the price to a certain amount Change the price by a certain amount Chang…" at bounding box center [348, 319] width 304 height 23
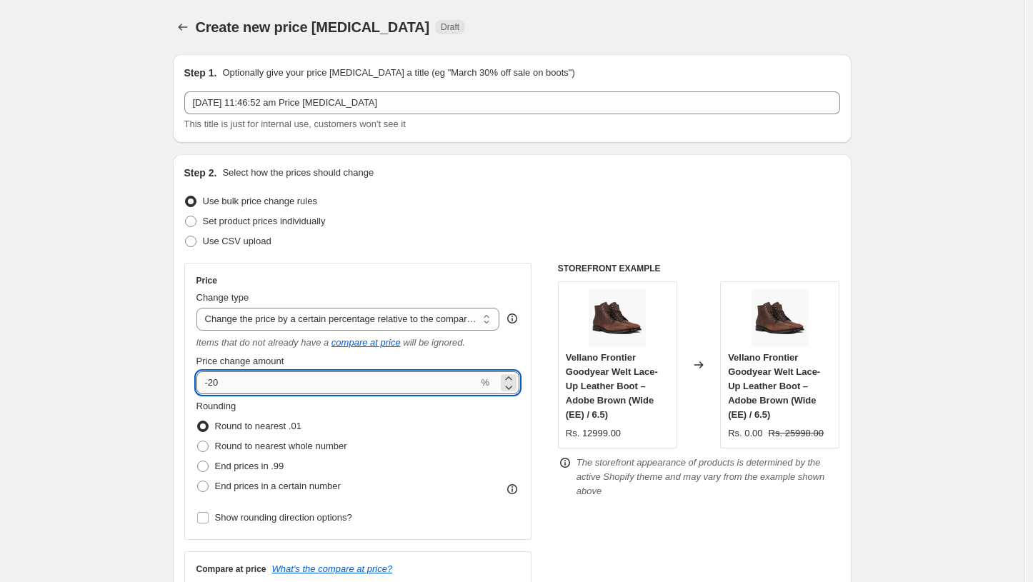
click at [356, 385] on input "-20" at bounding box center [337, 383] width 282 height 23
type input "-2"
type input "50"
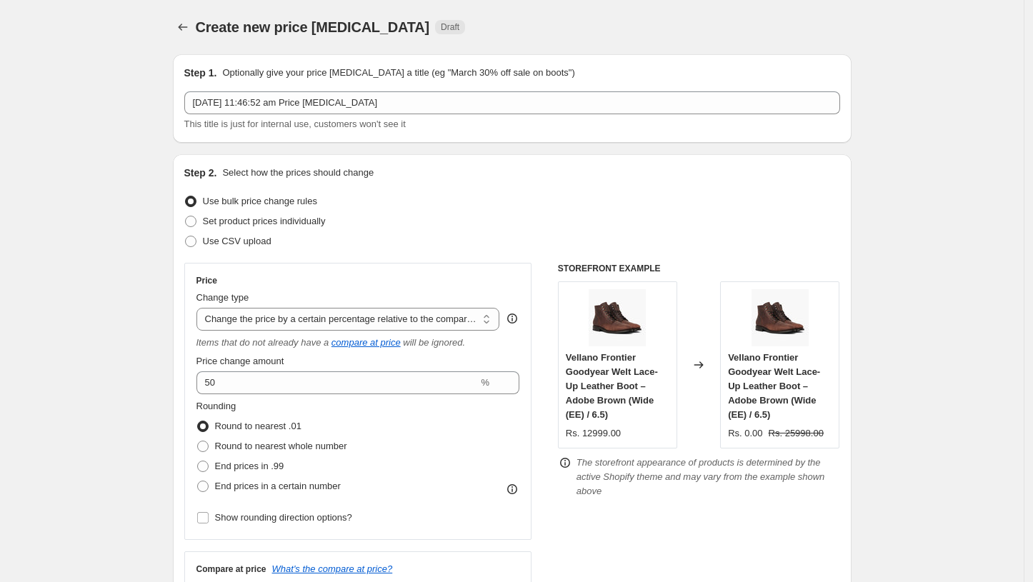
click at [711, 479] on div "STOREFRONT EXAMPLE Vellano Frontier Goodyear Welt Lace-Up Leather Boot – Adobe …" at bounding box center [699, 552] width 282 height 579
click at [386, 315] on select "Change the price to a certain amount Change the price by a certain amount Chang…" at bounding box center [348, 319] width 304 height 23
select select "bcap"
click at [200, 308] on select "Change the price to a certain amount Change the price by a certain amount Chang…" at bounding box center [348, 319] width 304 height 23
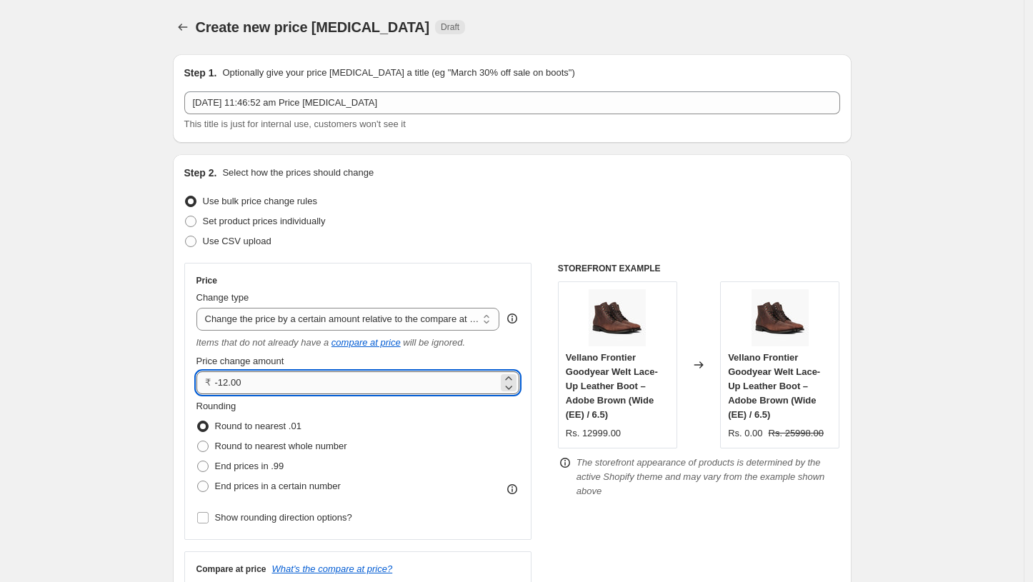
click at [314, 376] on input "-12.00" at bounding box center [357, 383] width 284 height 23
type input "-1"
type input "2000.00"
click at [442, 452] on div "Rounding Round to nearest .01 Round to nearest whole number End prices in .99 E…" at bounding box center [358, 447] width 324 height 97
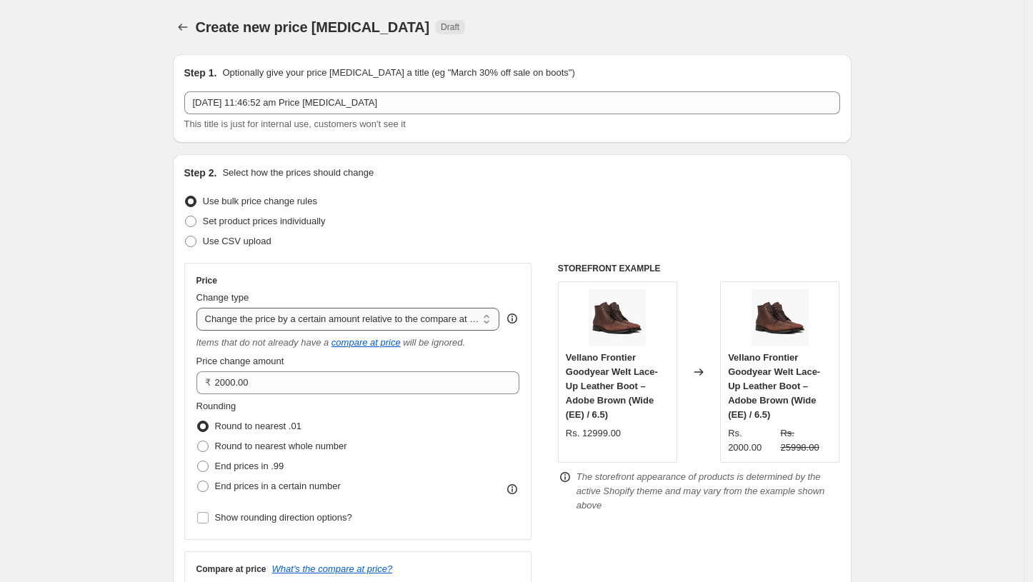
drag, startPoint x: 339, startPoint y: 317, endPoint x: 349, endPoint y: 328, distance: 15.2
click at [339, 317] on select "Change the price to a certain amount Change the price by a certain amount Chang…" at bounding box center [348, 319] width 304 height 23
select select "no_change"
click at [200, 308] on select "Change the price to a certain amount Change the price by a certain amount Chang…" at bounding box center [348, 319] width 304 height 23
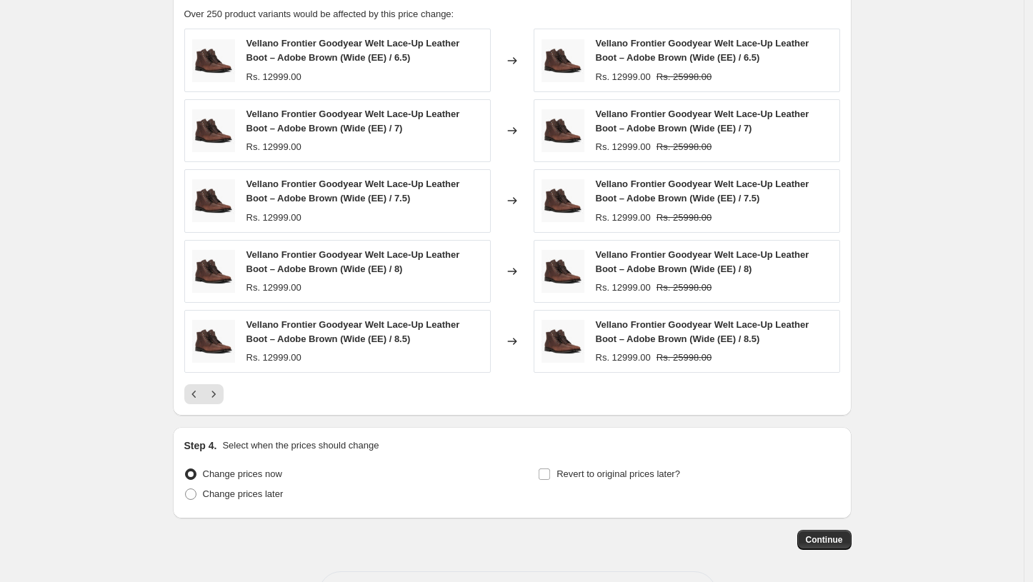
scroll to position [1062, 0]
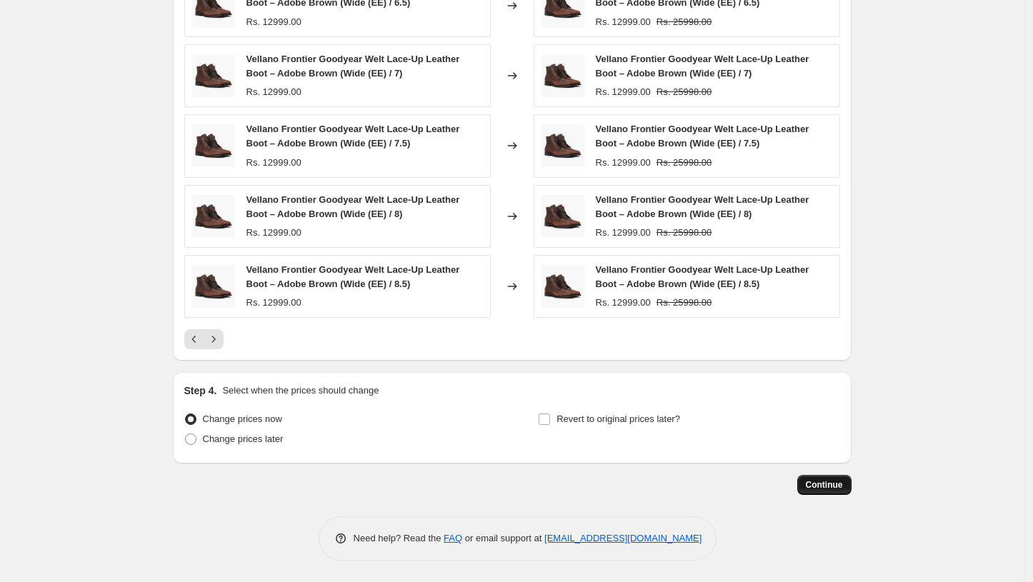
click at [831, 480] on span "Continue" at bounding box center [824, 484] width 37 height 11
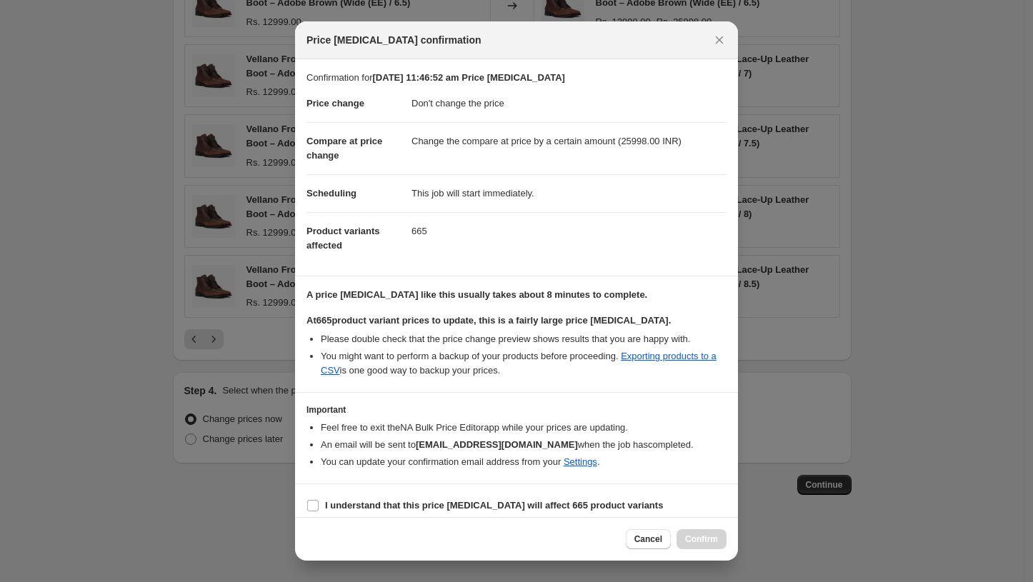
scroll to position [9, 0]
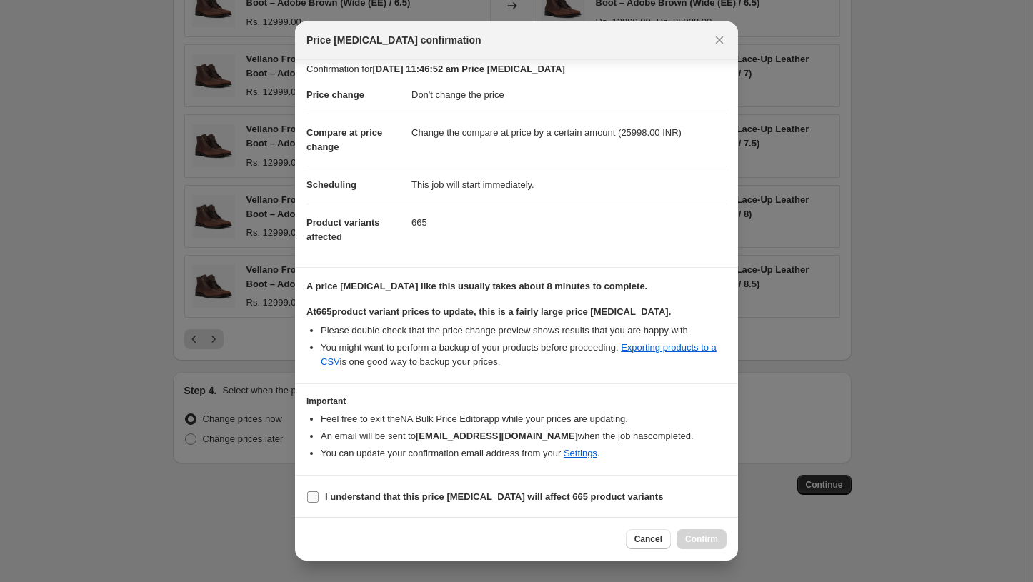
click at [314, 500] on input "I understand that this price [MEDICAL_DATA] will affect 665 product variants" at bounding box center [312, 497] width 11 height 11
checkbox input "true"
click at [709, 541] on span "Confirm" at bounding box center [701, 539] width 33 height 11
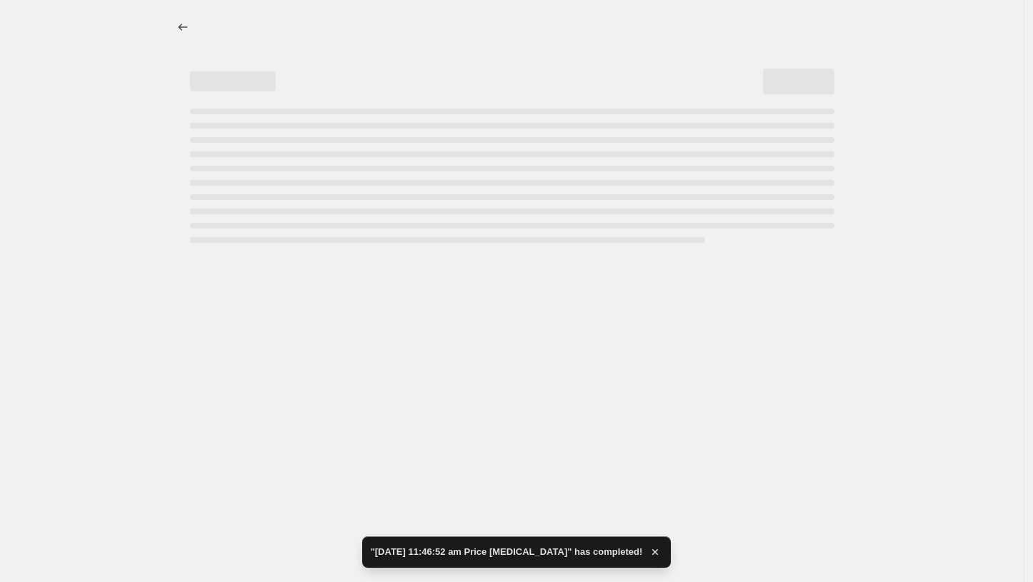
select select "no_change"
select select "by"
select select "collection"
